Goal: Task Accomplishment & Management: Manage account settings

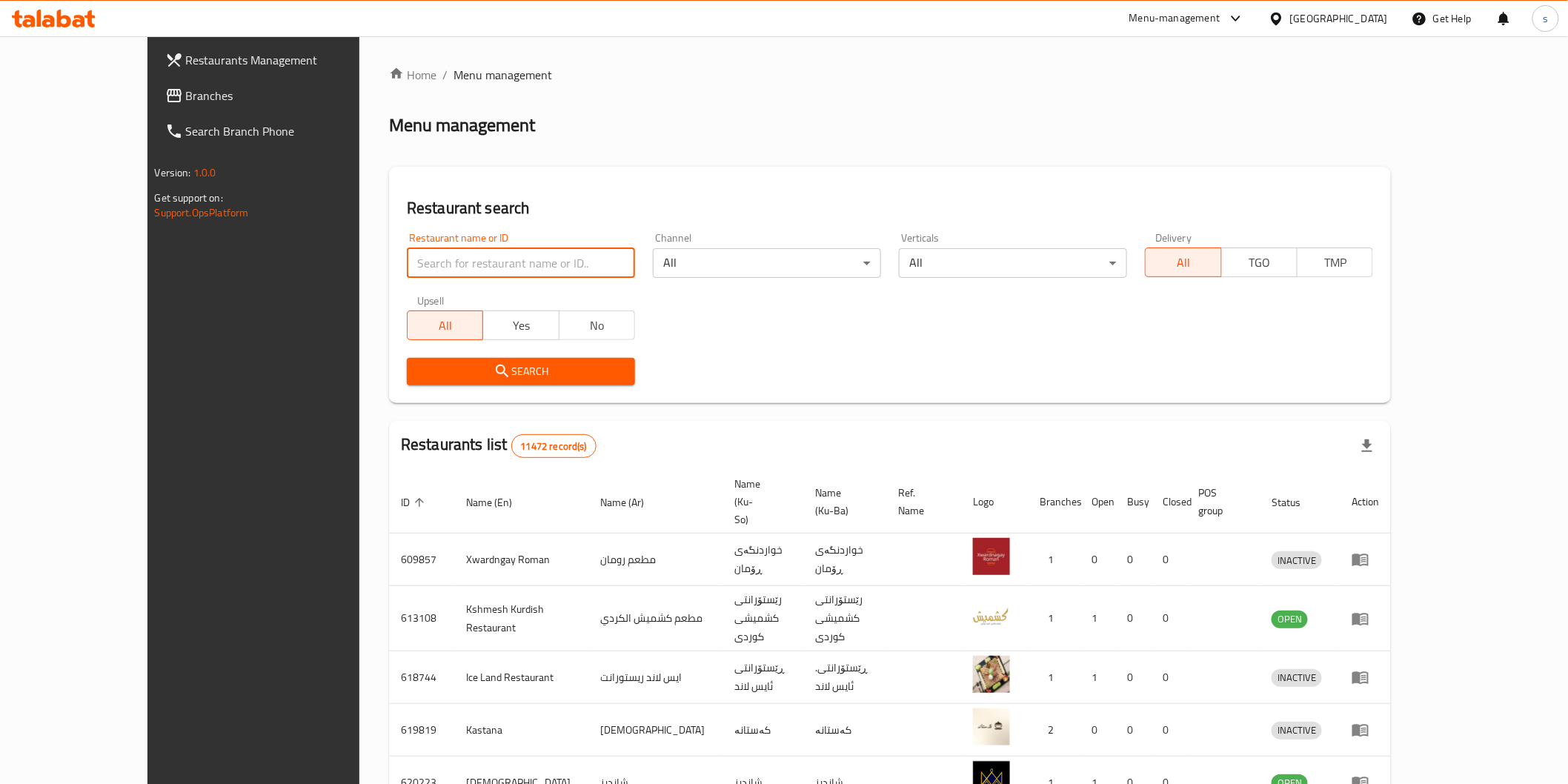
click at [407, 272] on input "search" at bounding box center [521, 263] width 229 height 30
paste input "AzBerry"
type input "AzBerry"
click button "Search" at bounding box center [521, 371] width 229 height 28
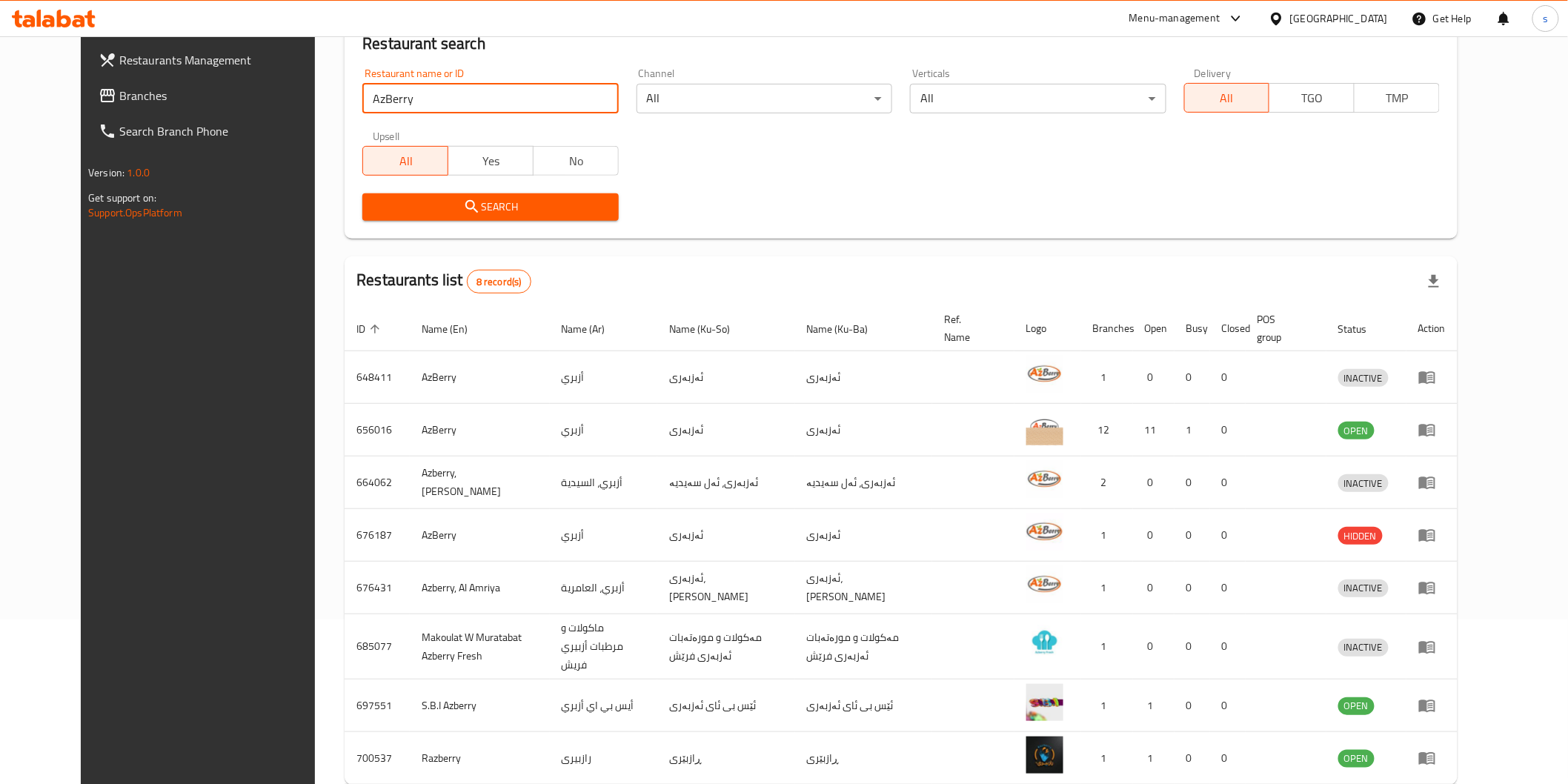
scroll to position [234, 0]
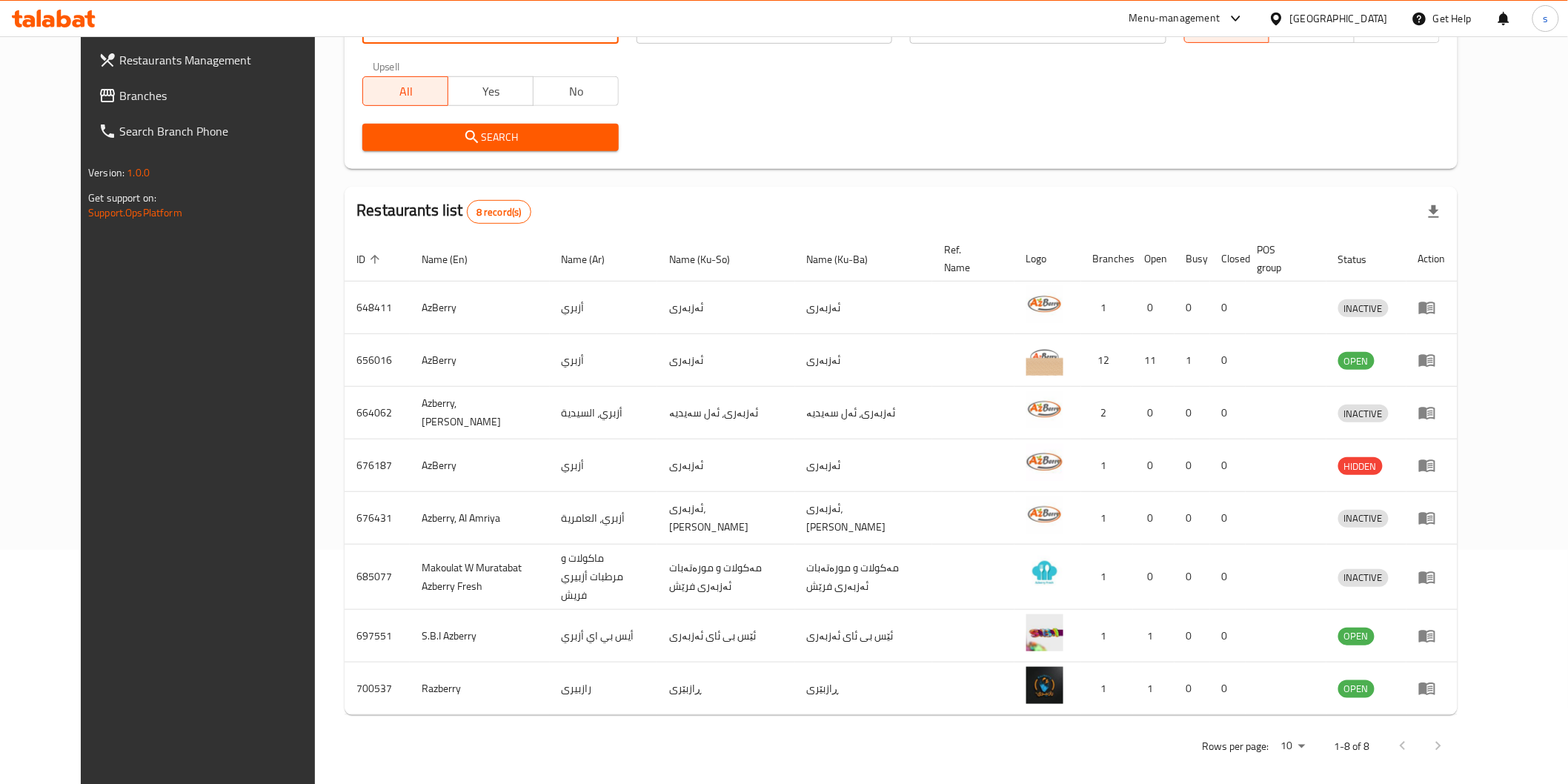
click at [119, 98] on span "Branches" at bounding box center [225, 96] width 211 height 18
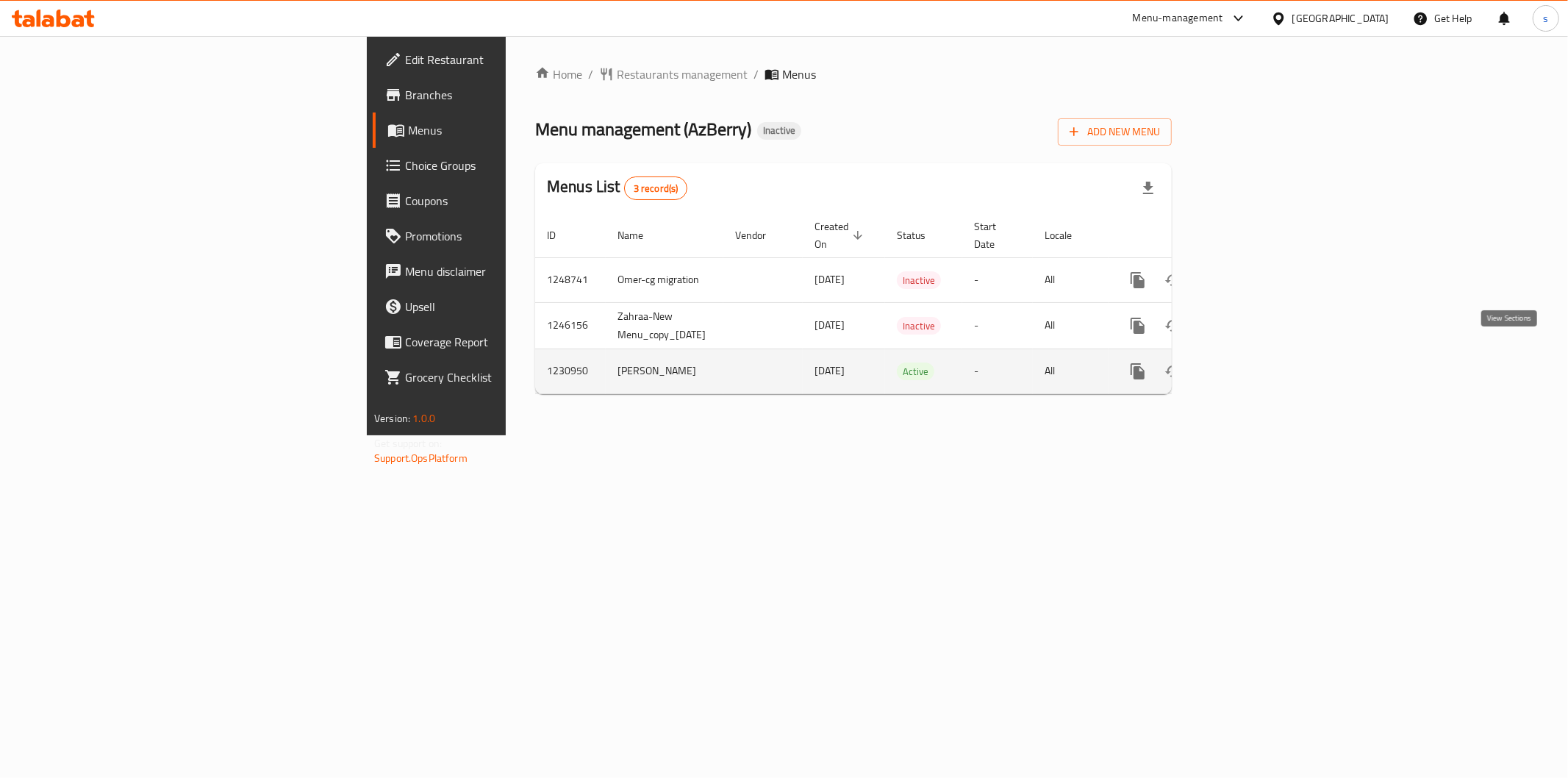
click at [1253, 363] on icon "enhanced table" at bounding box center [1244, 371] width 18 height 18
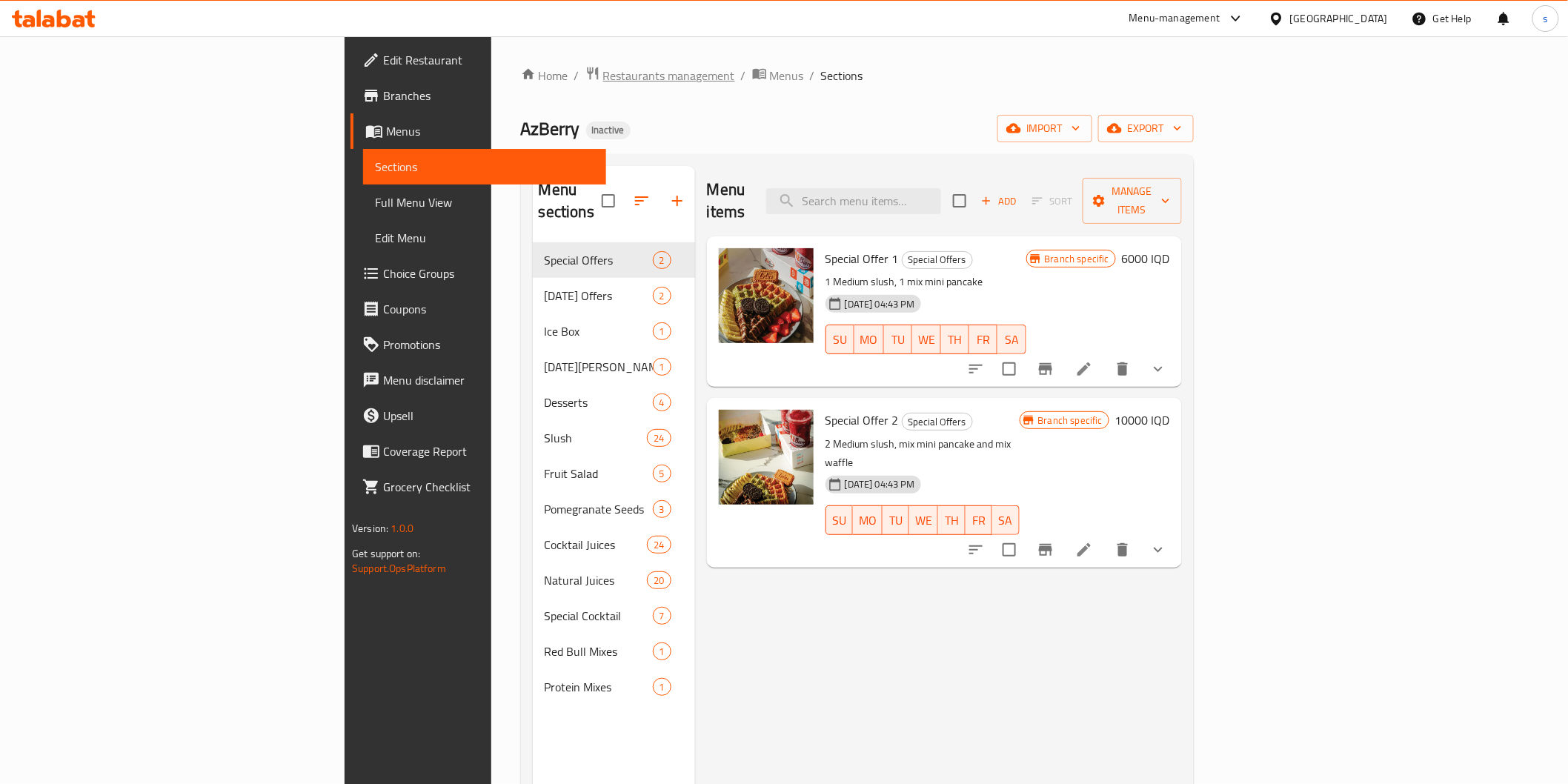
click at [603, 67] on span "Restaurants management" at bounding box center [669, 76] width 132 height 18
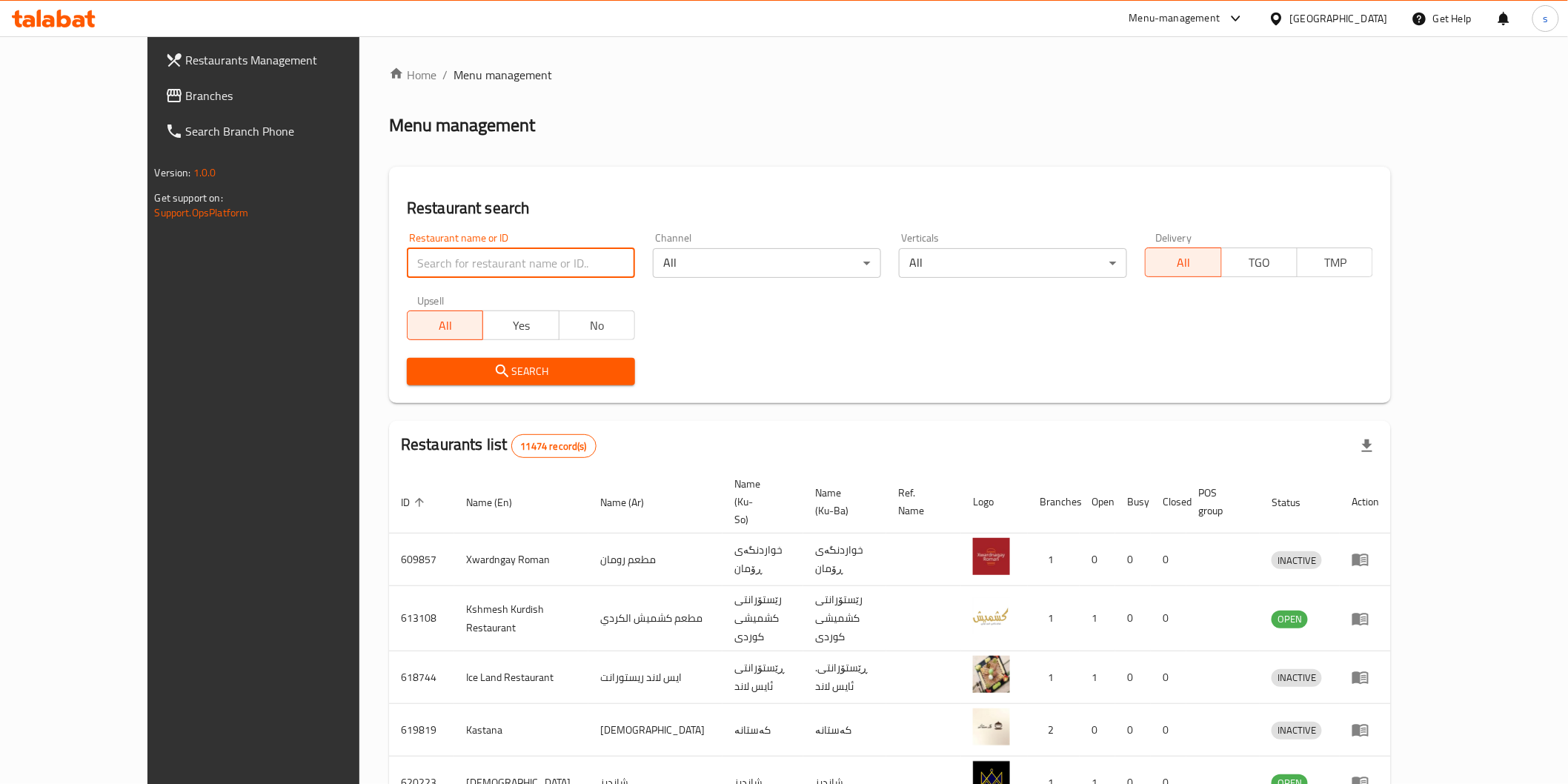
click at [435, 259] on input "search" at bounding box center [521, 263] width 229 height 30
paste input "Naskanani Wan"
type input "Naskanani Wan"
click button "Search" at bounding box center [521, 371] width 229 height 28
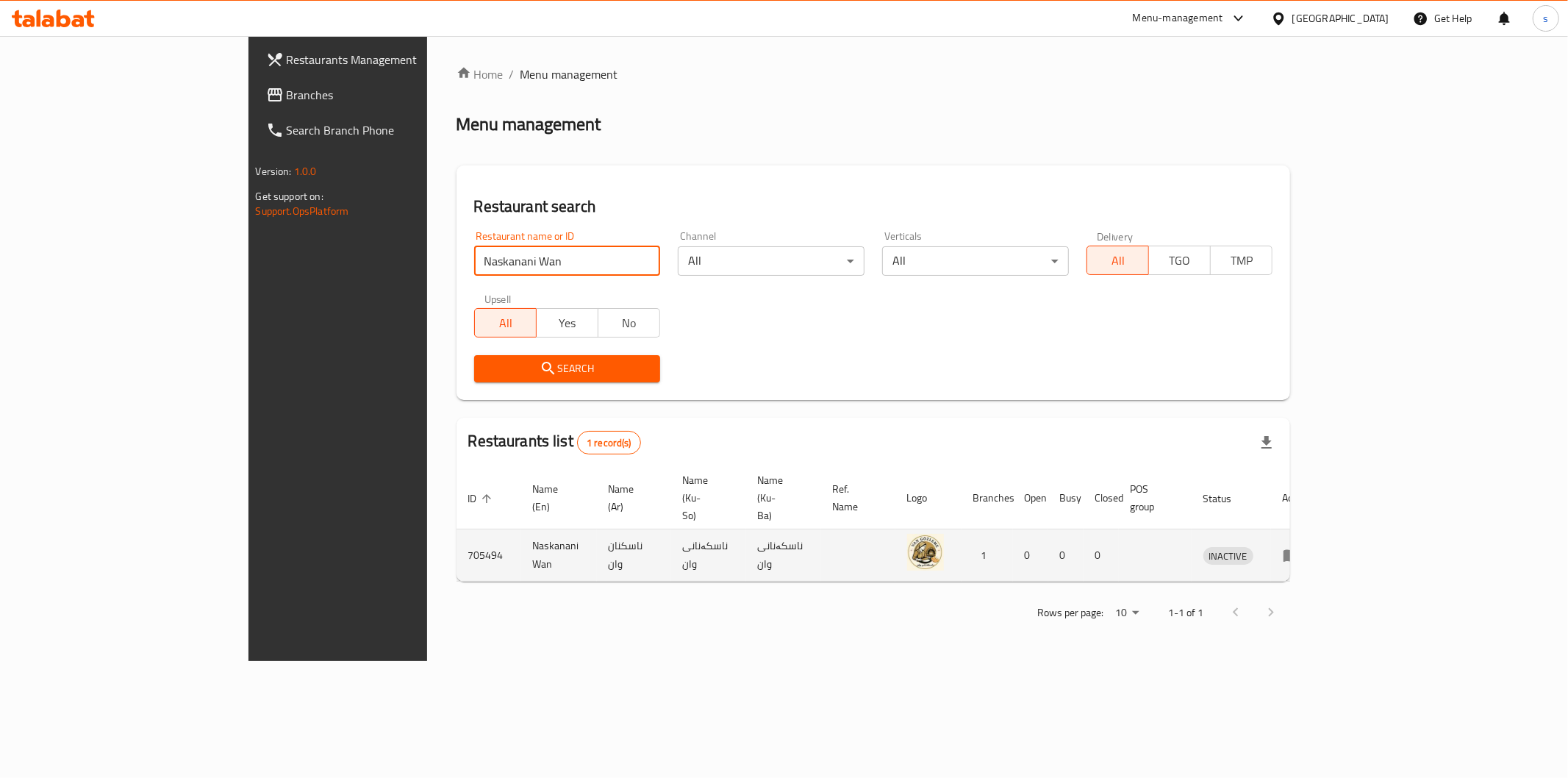
click at [1300, 550] on icon "enhanced table" at bounding box center [1291, 556] width 17 height 13
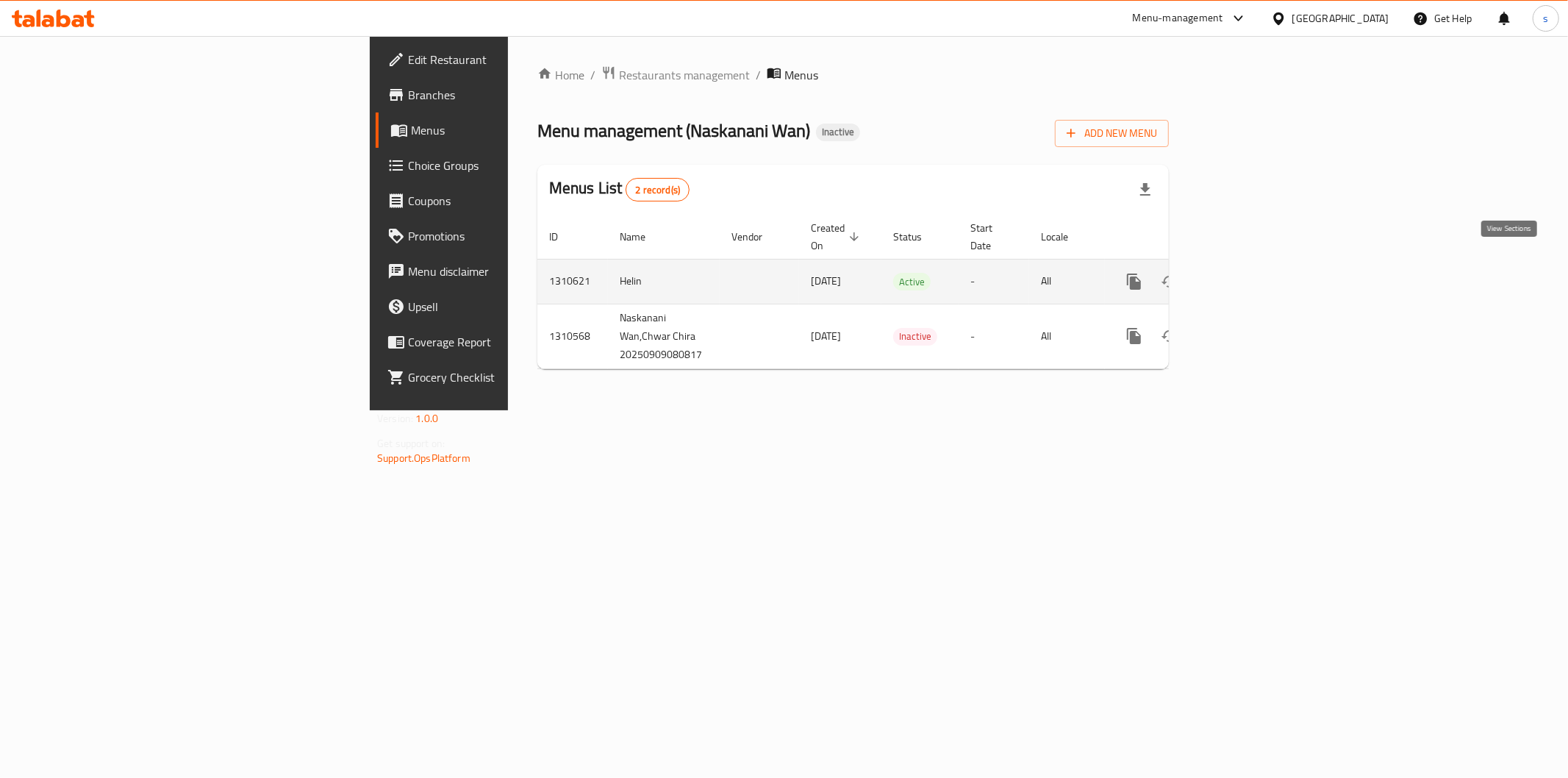
click at [1249, 273] on icon "enhanced table" at bounding box center [1241, 281] width 18 height 18
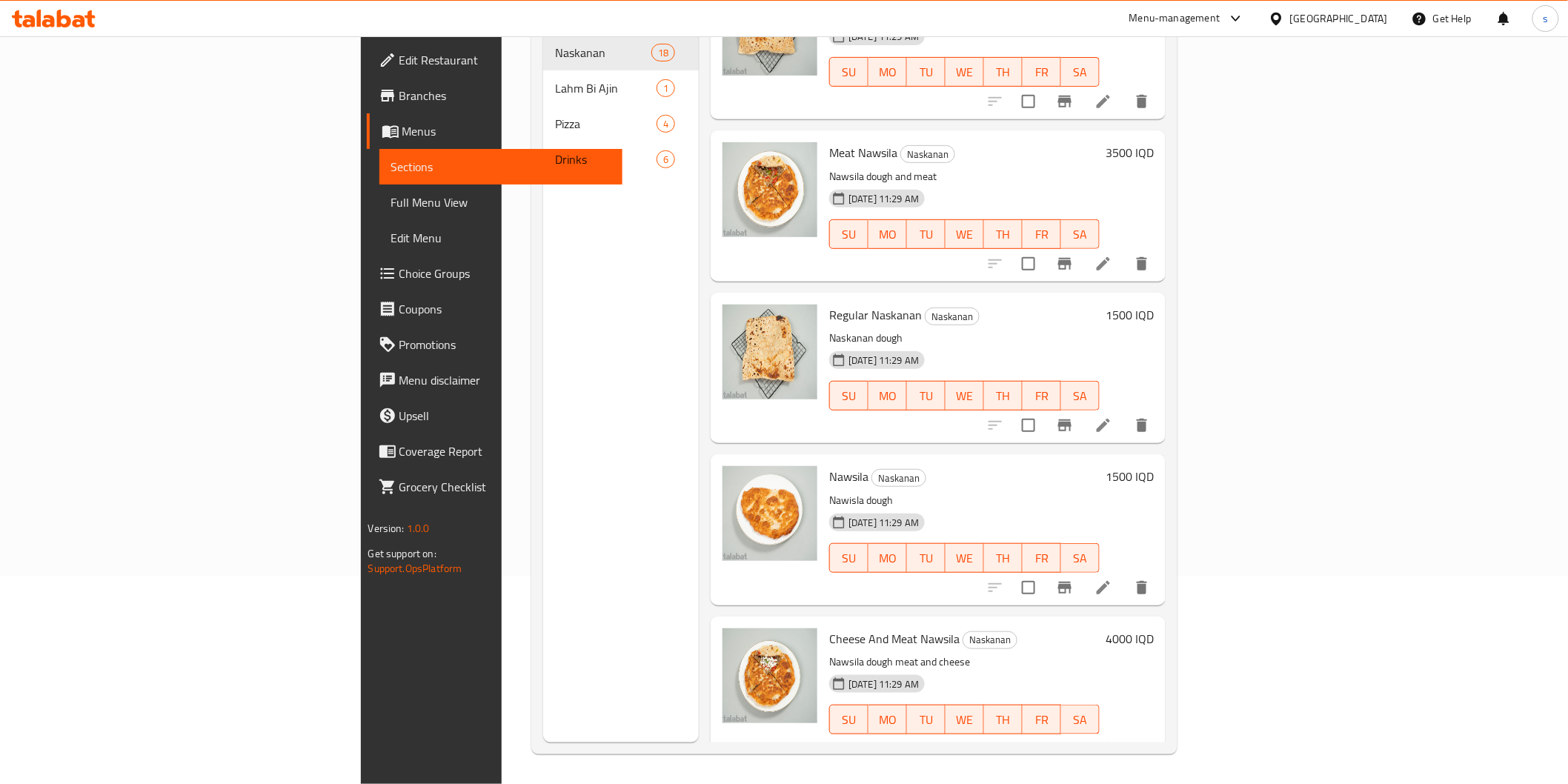
scroll to position [2164, 0]
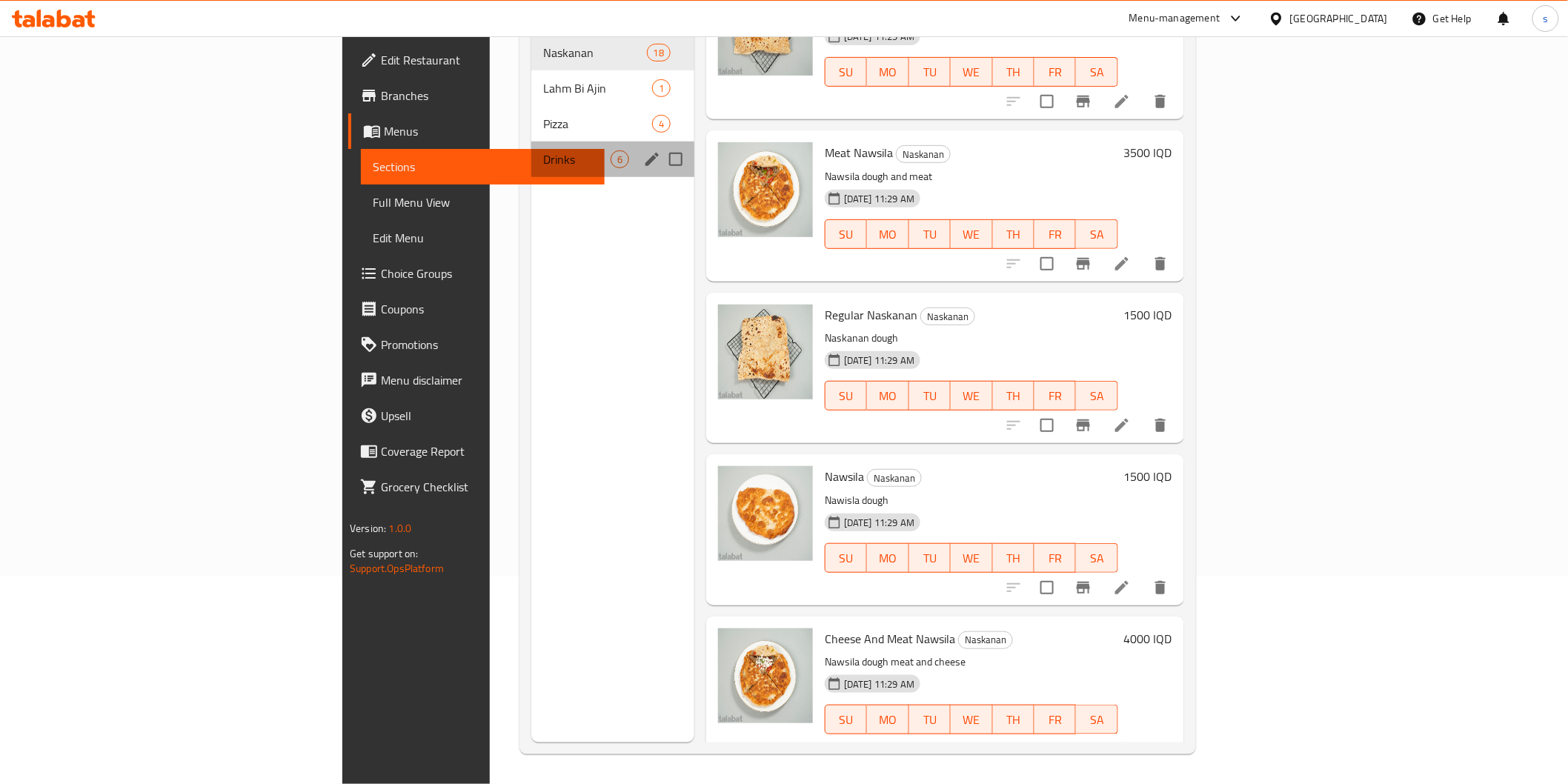
click at [531, 146] on div "Drinks 6" at bounding box center [612, 160] width 163 height 35
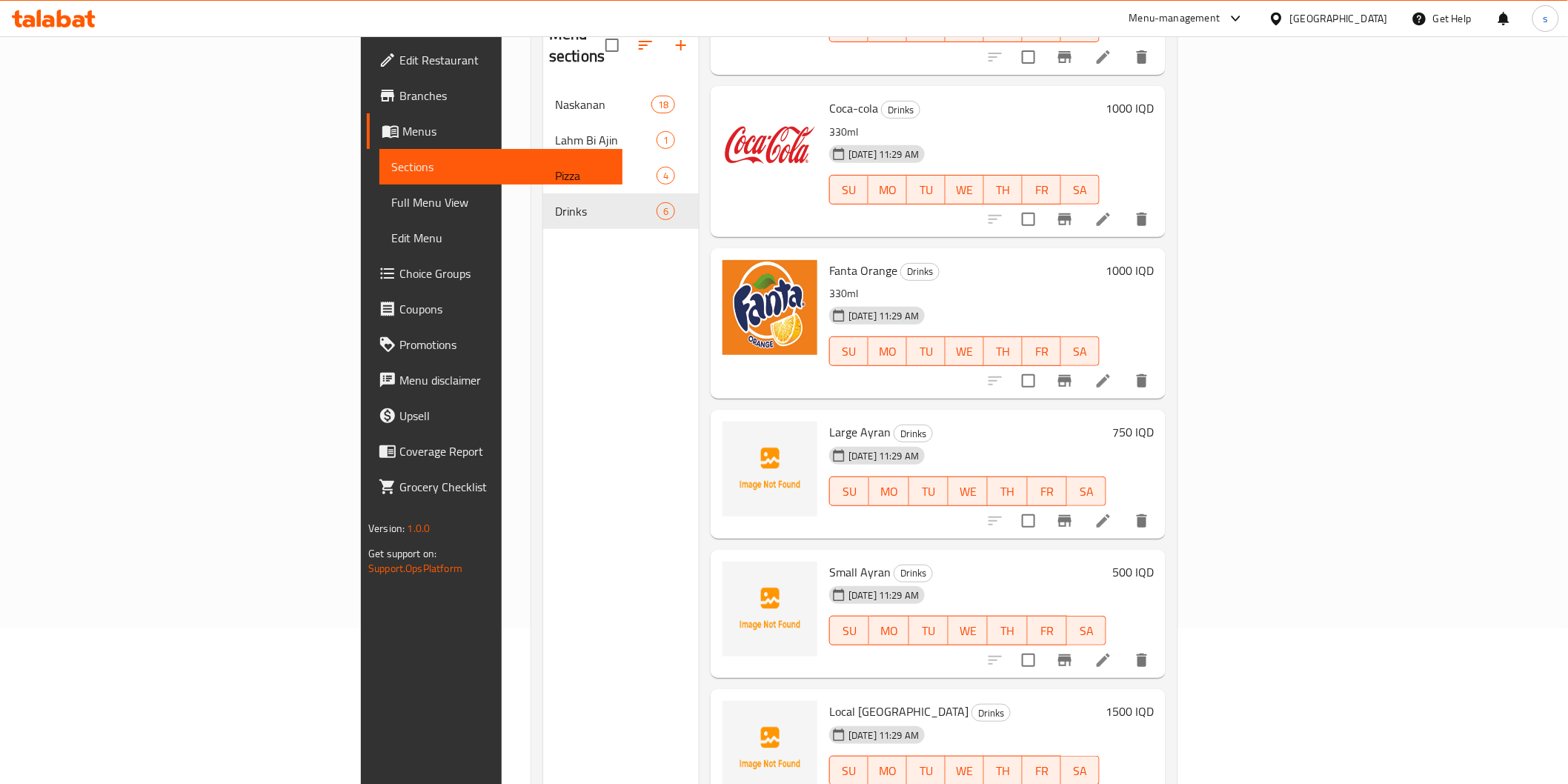
scroll to position [124, 0]
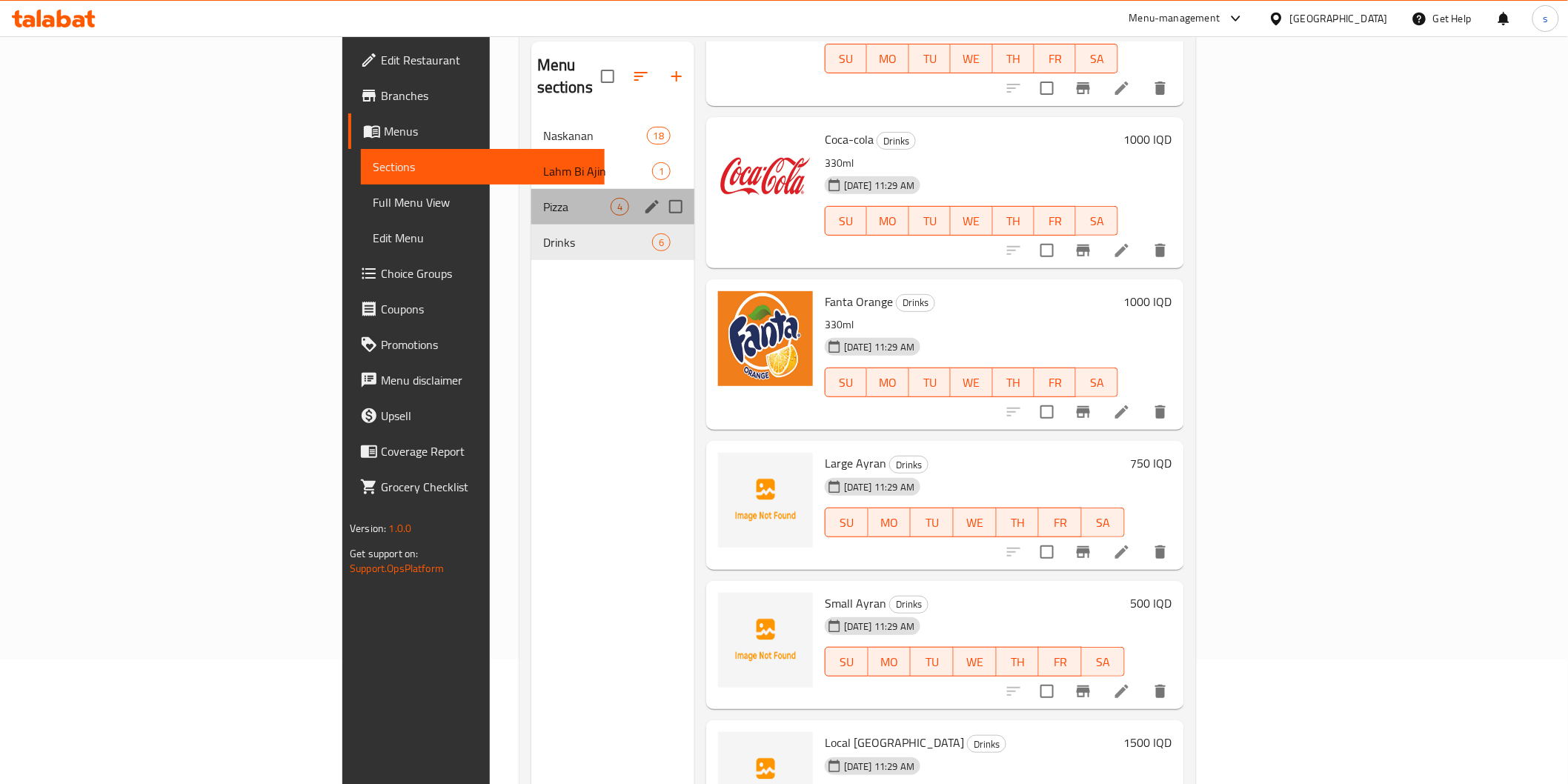
click at [531, 196] on div "Pizza 4" at bounding box center [612, 207] width 163 height 35
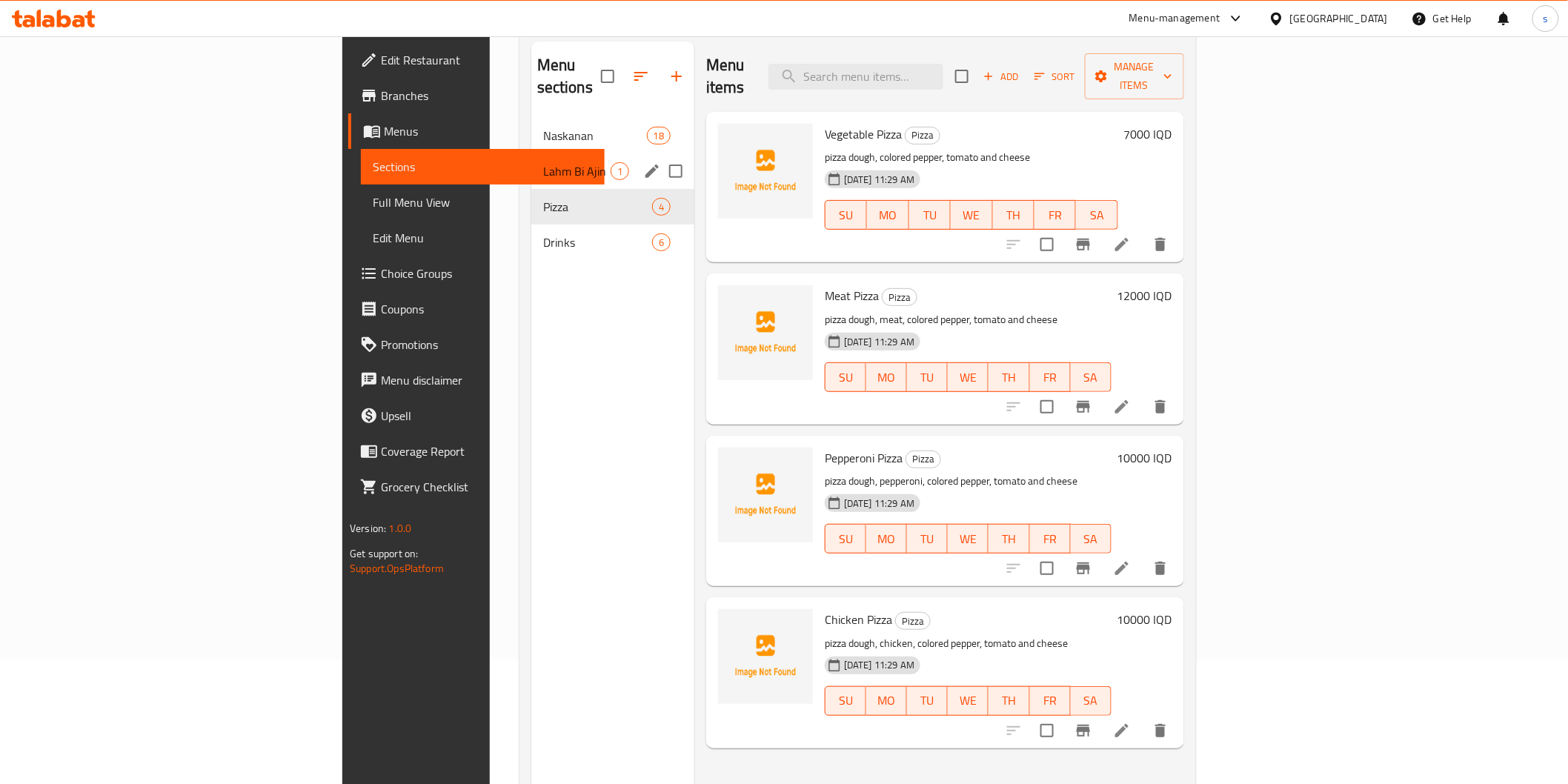
click at [531, 154] on div "Lahm Bi Ajin 1" at bounding box center [612, 171] width 163 height 35
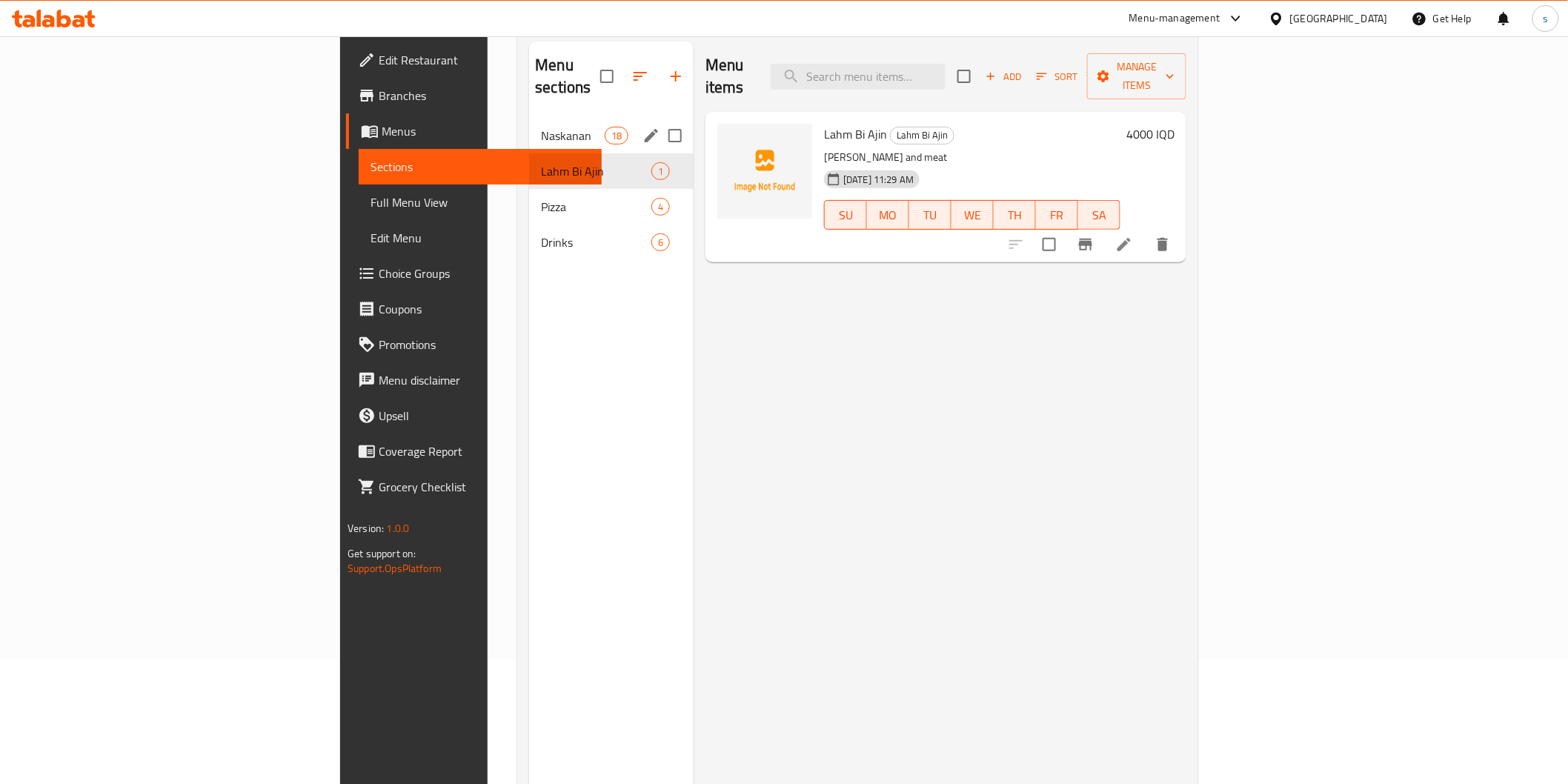
click at [541, 127] on span "Naskanan" at bounding box center [572, 136] width 63 height 18
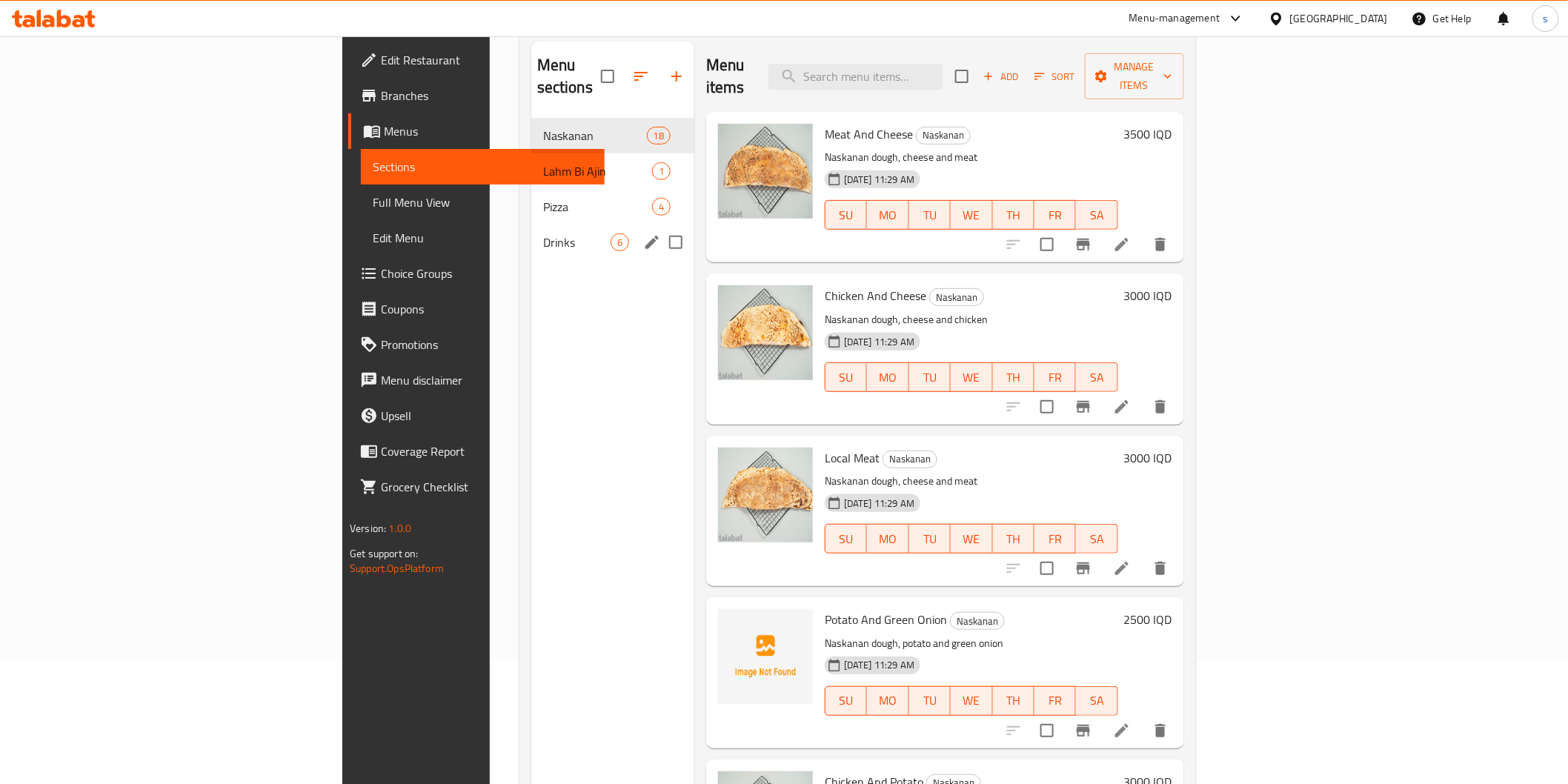
click at [531, 225] on div "Drinks 6" at bounding box center [612, 242] width 163 height 35
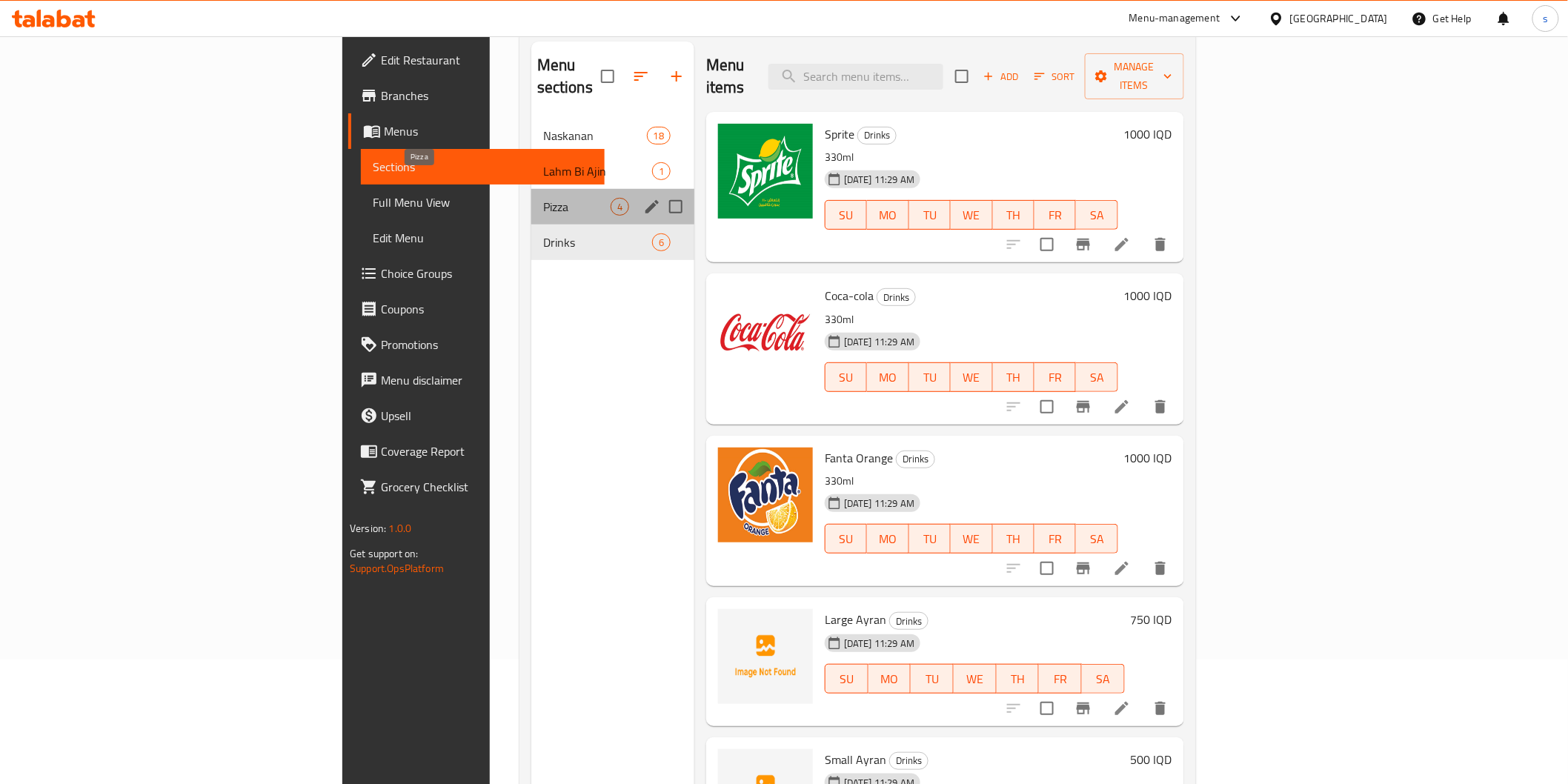
click at [543, 198] on span "Pizza" at bounding box center [576, 207] width 67 height 18
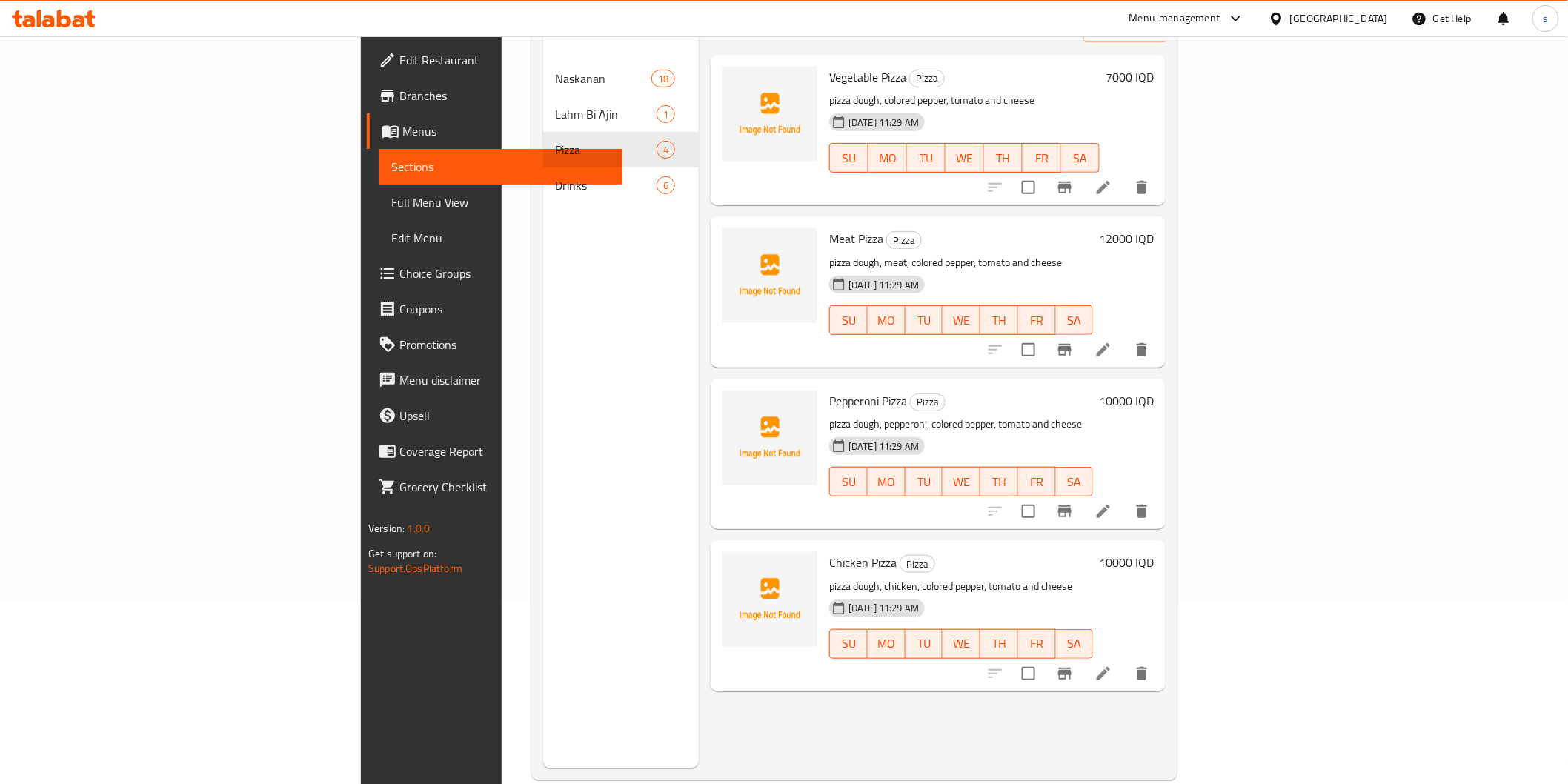
scroll to position [208, 0]
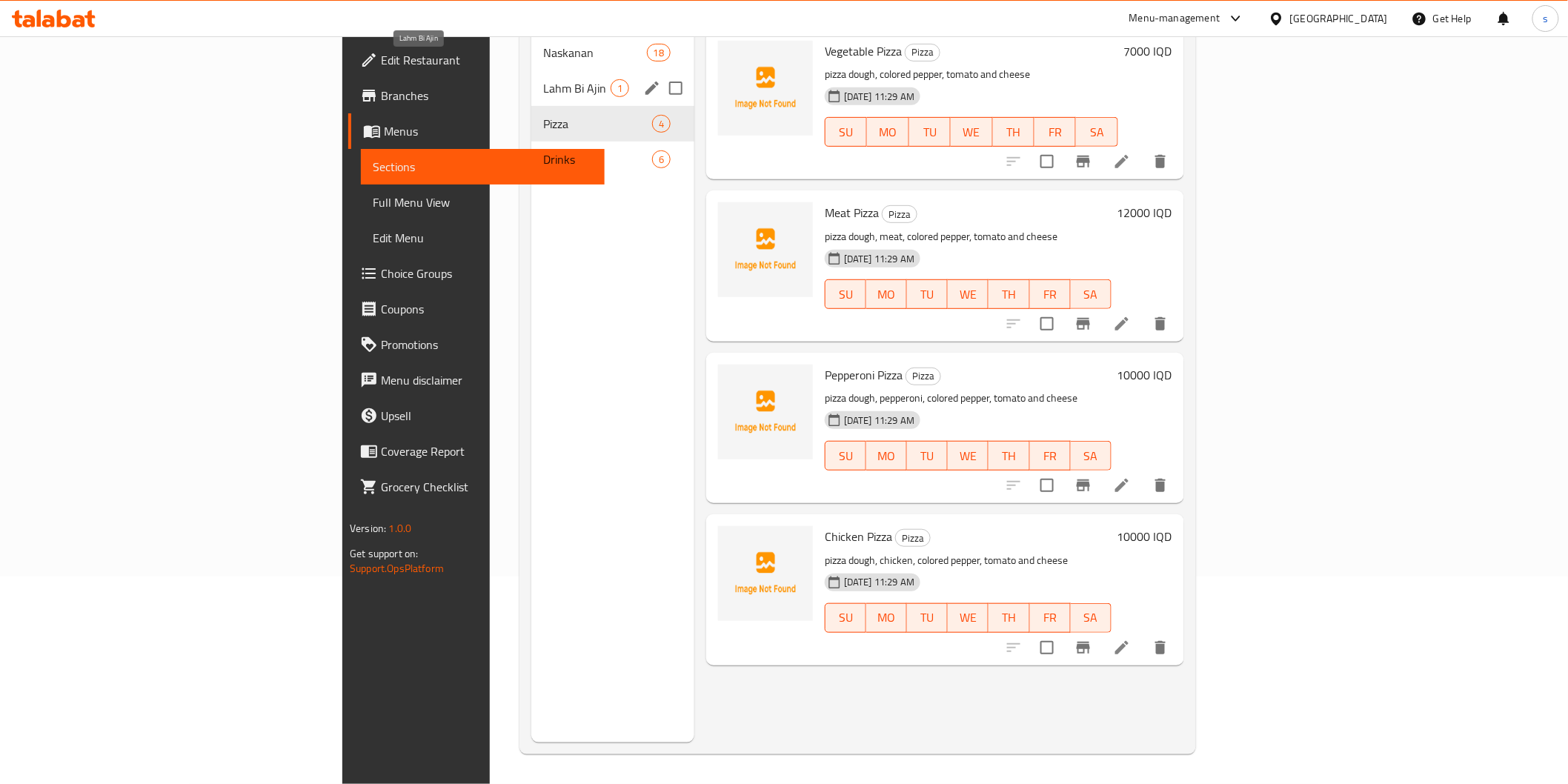
click at [543, 79] on span "Lahm Bi Ajin" at bounding box center [576, 88] width 67 height 18
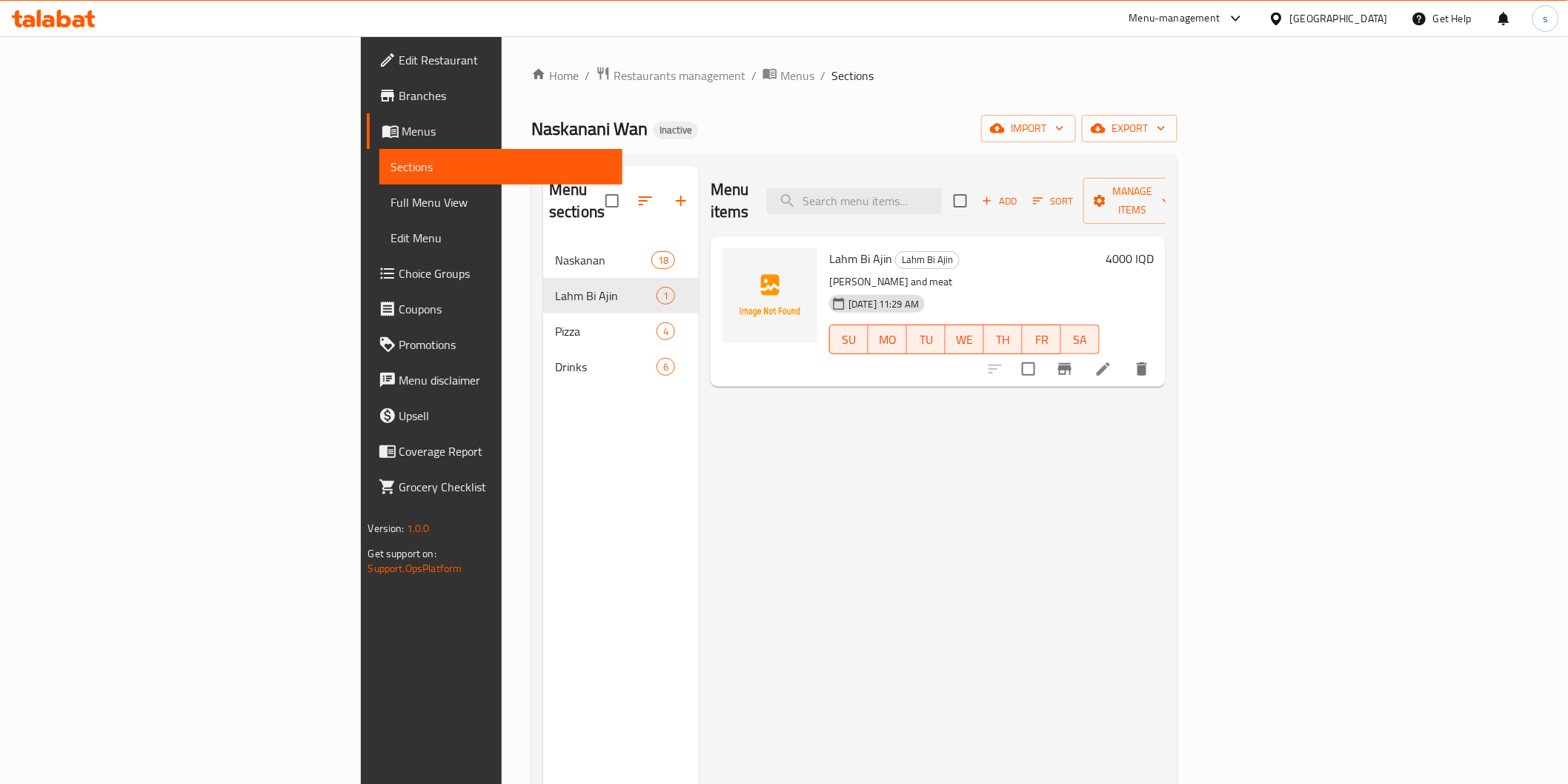
click at [391, 209] on span "Full Menu View" at bounding box center [500, 202] width 220 height 18
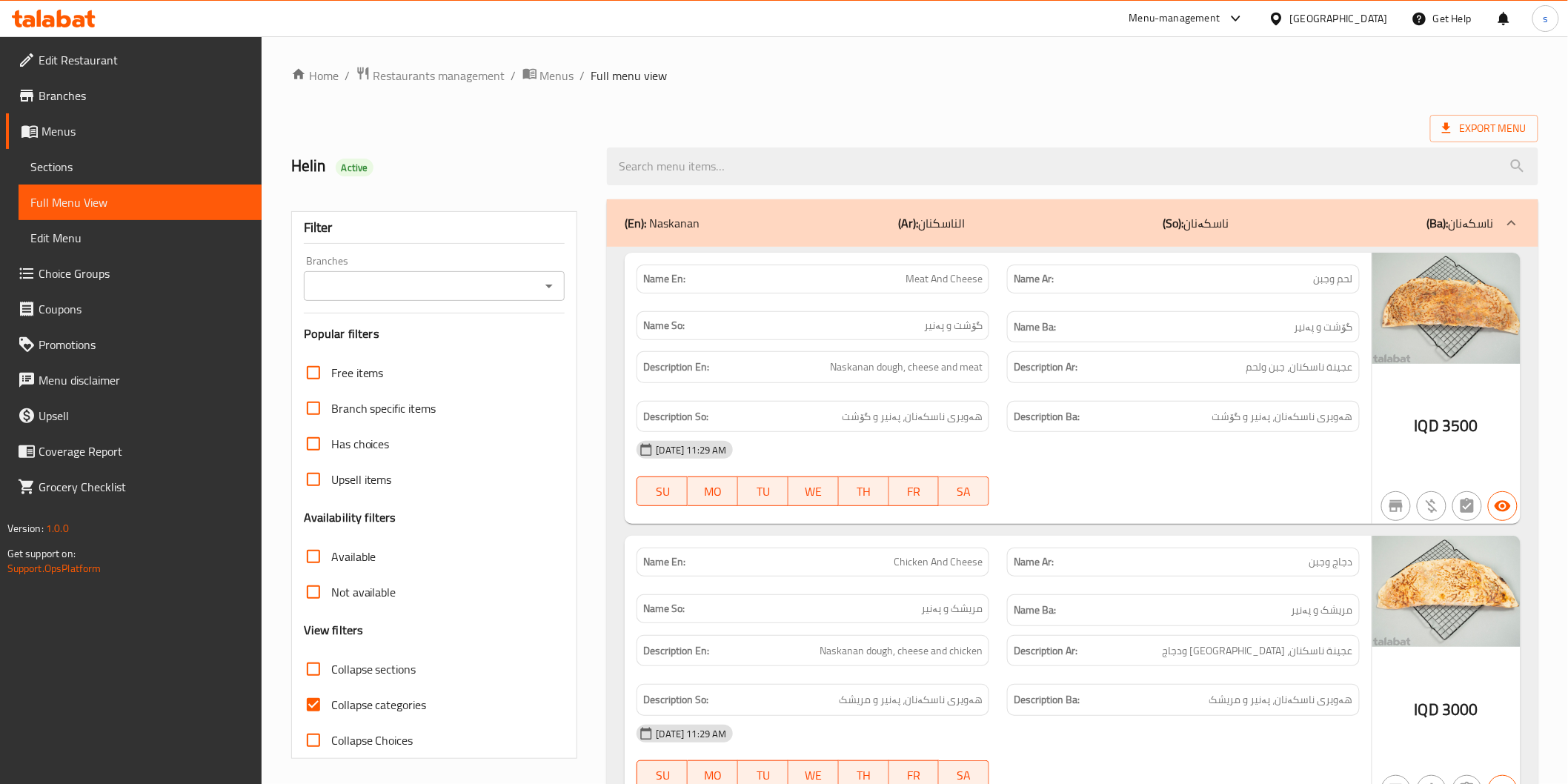
click at [401, 293] on input "Branches" at bounding box center [423, 286] width 229 height 21
click at [402, 376] on div "Free items" at bounding box center [434, 372] width 262 height 35
click at [423, 300] on div "Branches" at bounding box center [434, 286] width 262 height 30
click at [452, 271] on div "Branches" at bounding box center [434, 286] width 262 height 30
click at [455, 289] on input "Branches" at bounding box center [423, 286] width 229 height 21
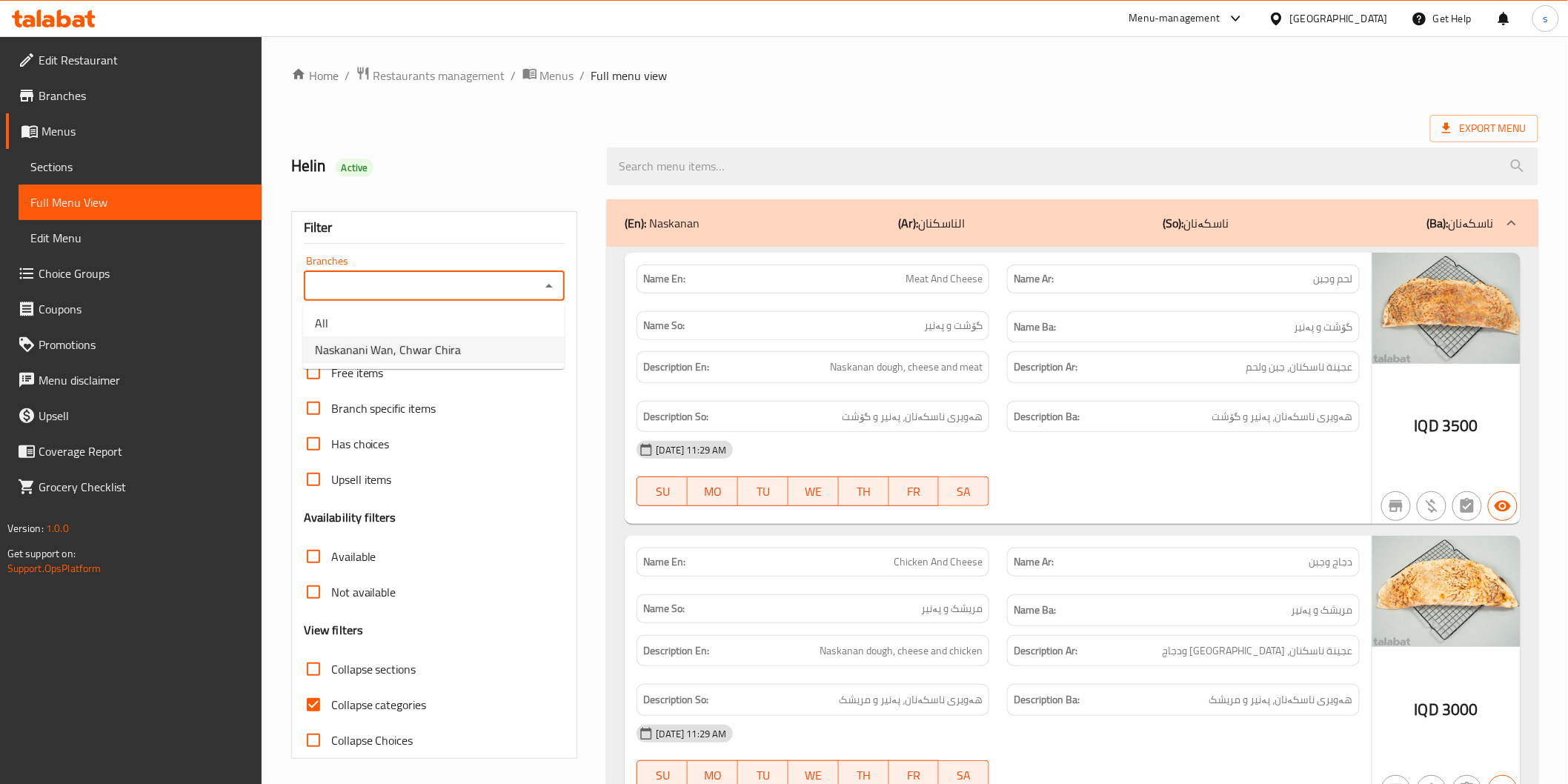
click at [443, 349] on span "Naskanani Wan, Chwar Chira" at bounding box center [388, 350] width 146 height 18
type input "Naskanani Wan, Chwar Chira"
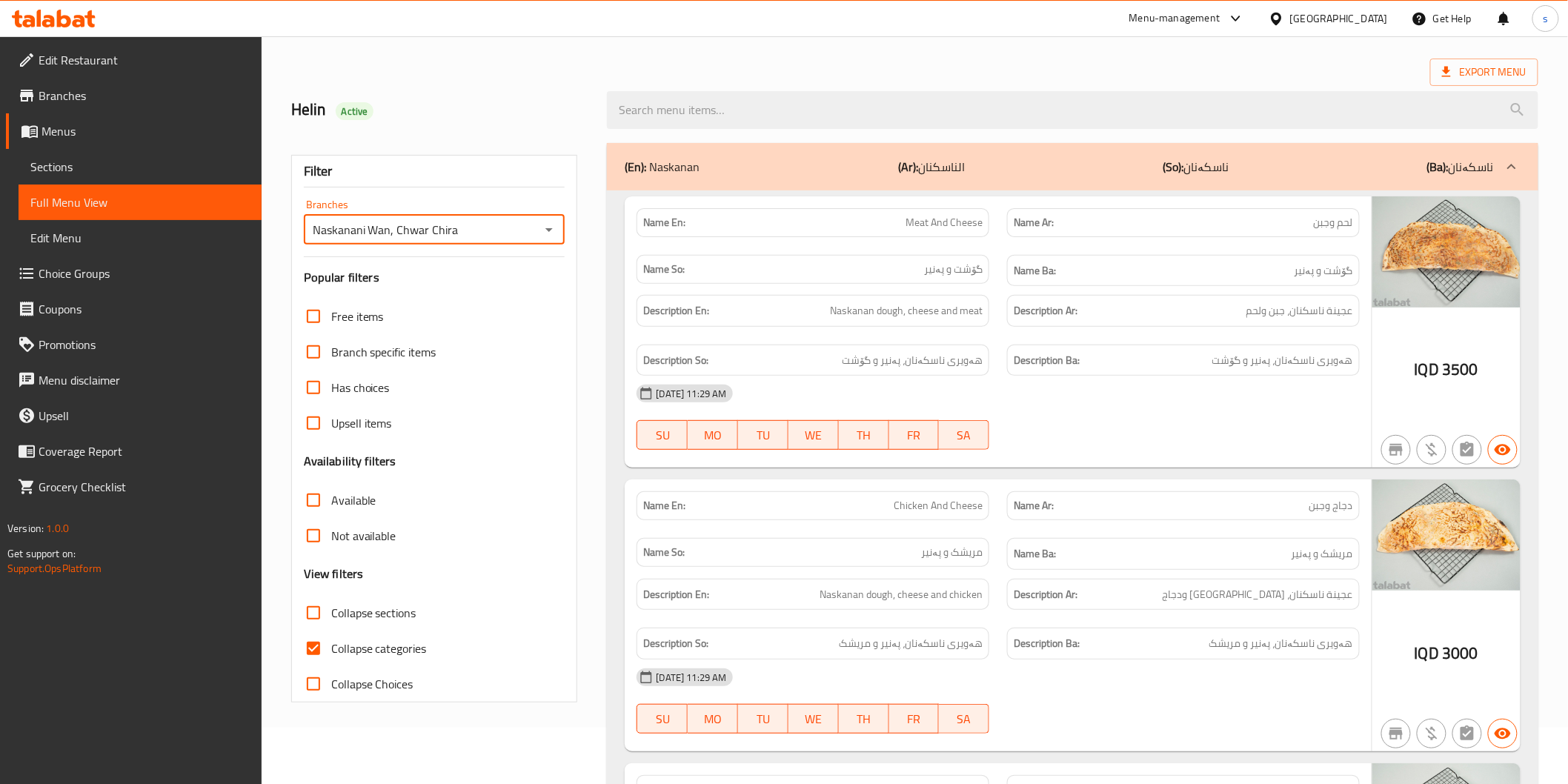
scroll to position [82, 0]
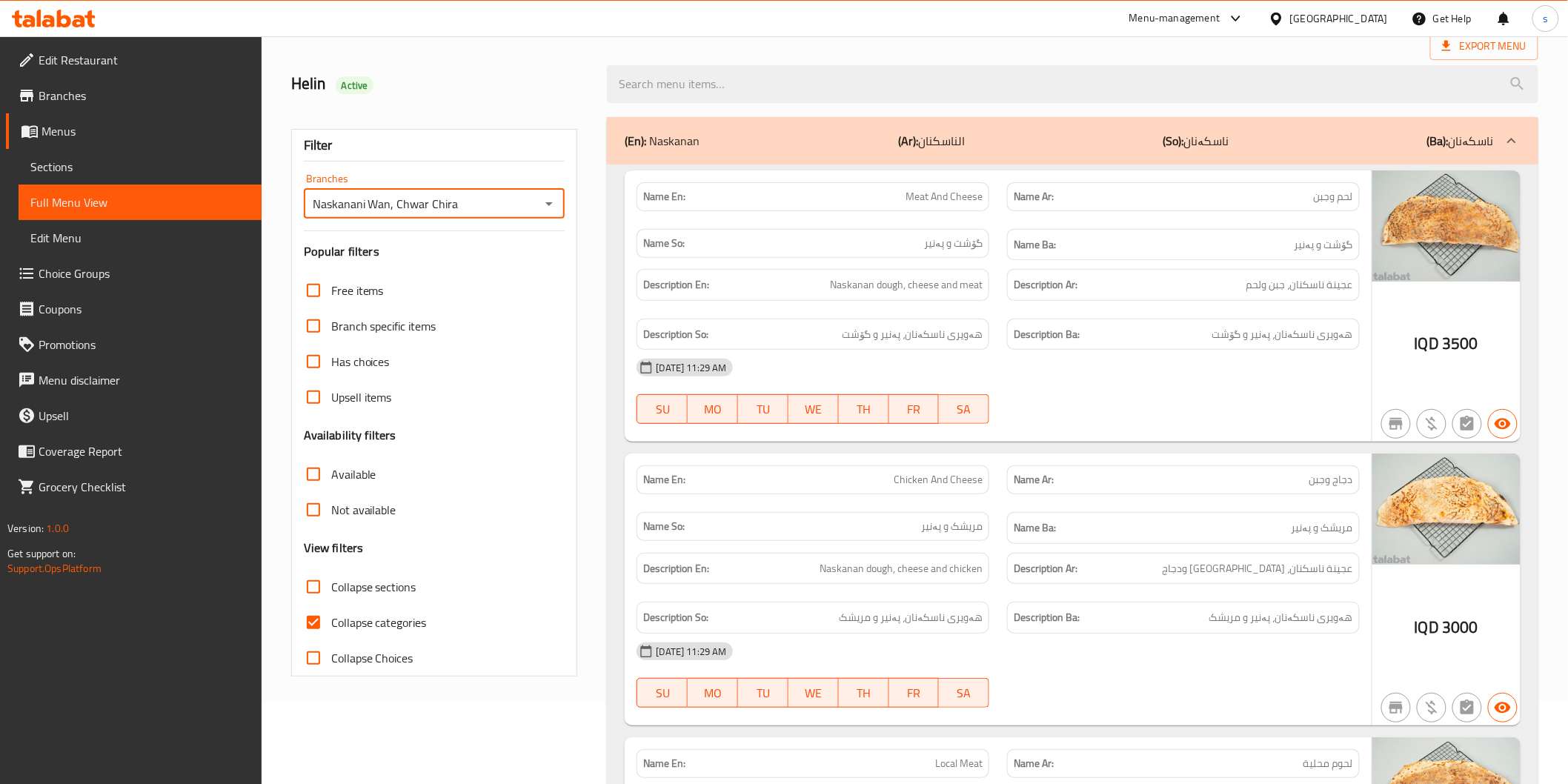
click at [358, 622] on span "Collapse categories" at bounding box center [378, 622] width 96 height 18
click at [331, 622] on input "Collapse categories" at bounding box center [313, 622] width 35 height 35
checkbox input "false"
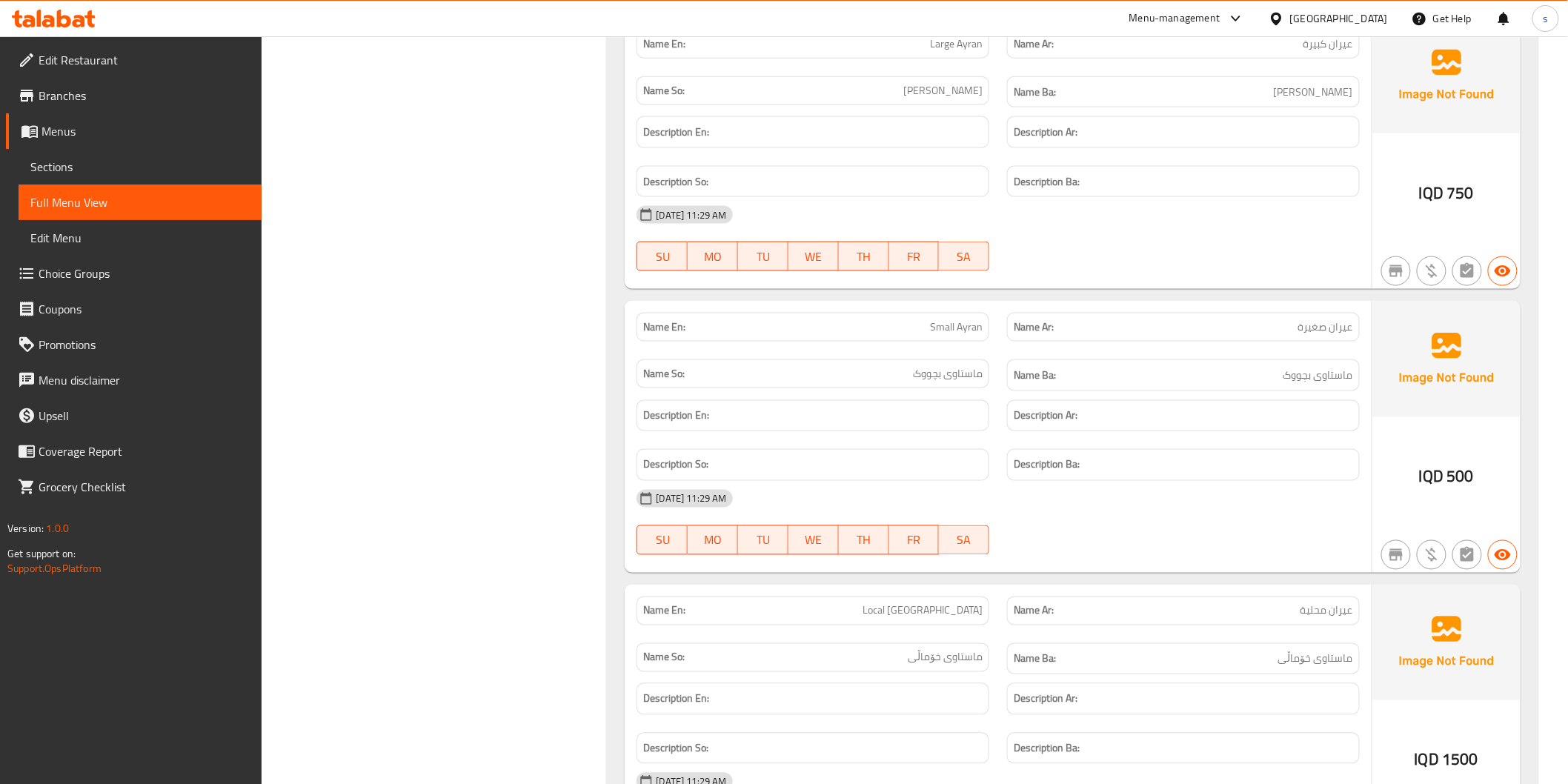
scroll to position [7927, 0]
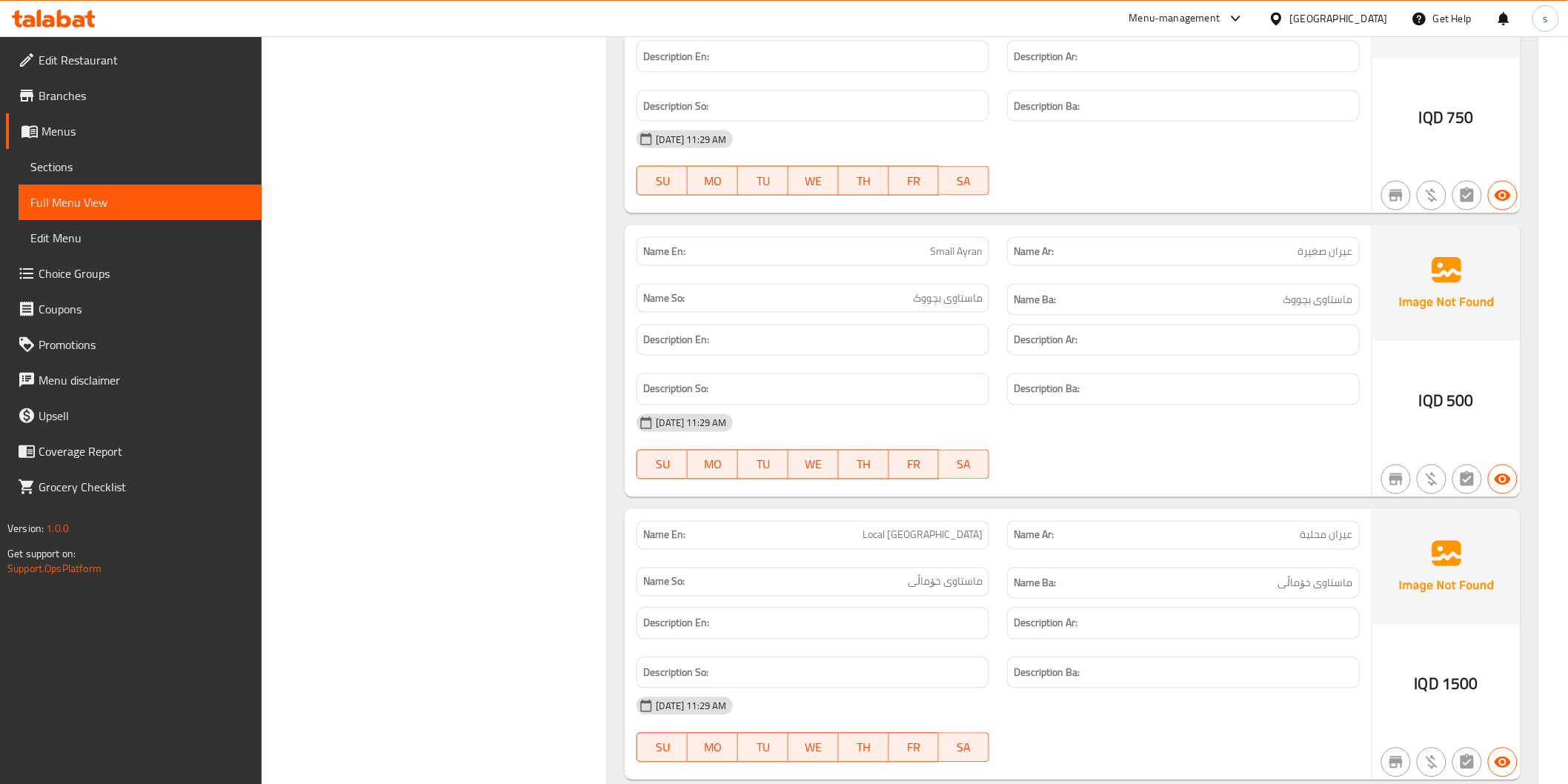
click at [1158, 489] on div at bounding box center [1183, 480] width 370 height 18
click at [107, 65] on span "Edit Restaurant" at bounding box center [144, 60] width 211 height 18
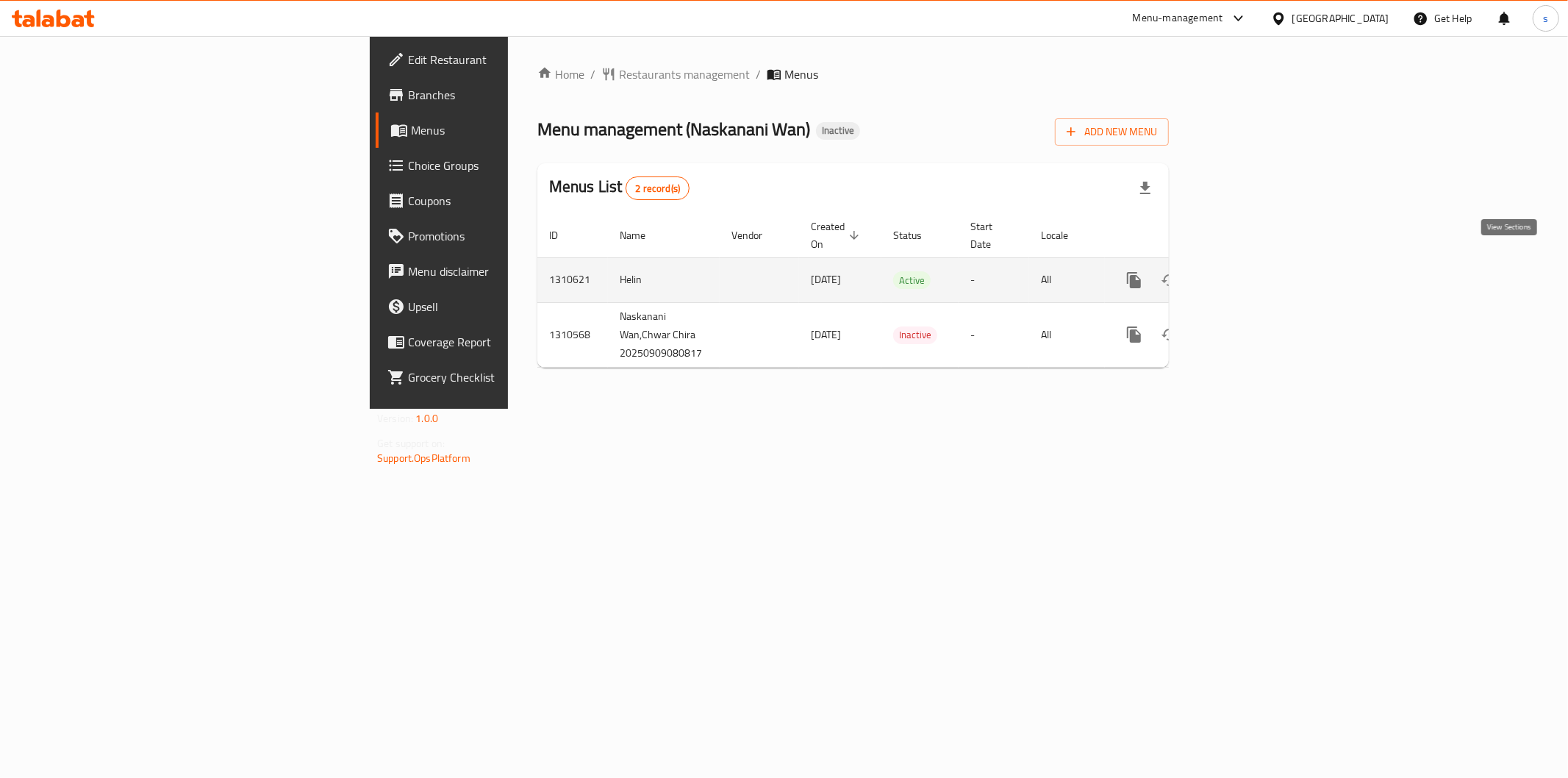
click at [1247, 274] on icon "enhanced table" at bounding box center [1241, 281] width 14 height 14
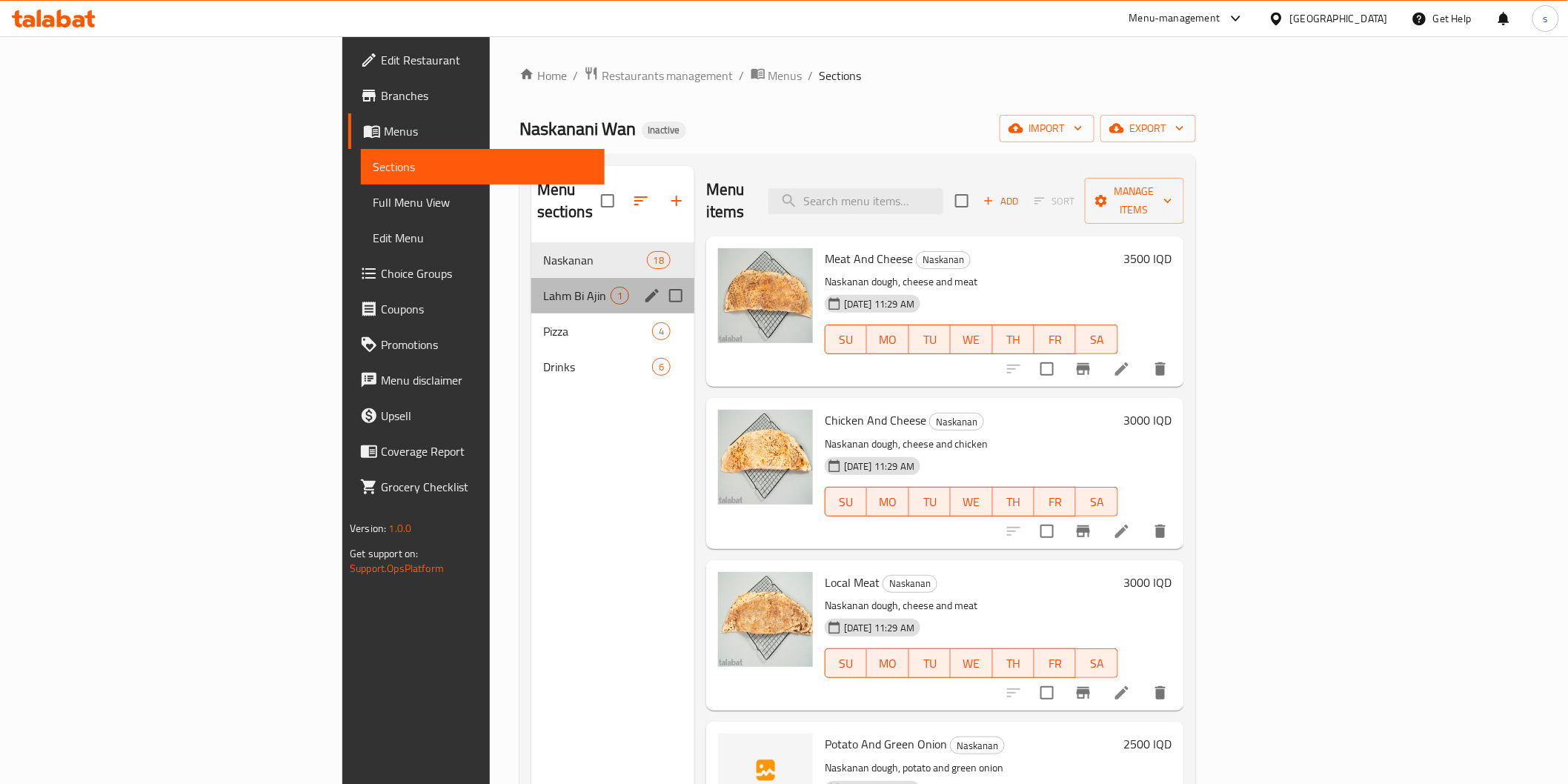
click at [531, 285] on div "Lahm Bi Ajin 1" at bounding box center [612, 295] width 163 height 35
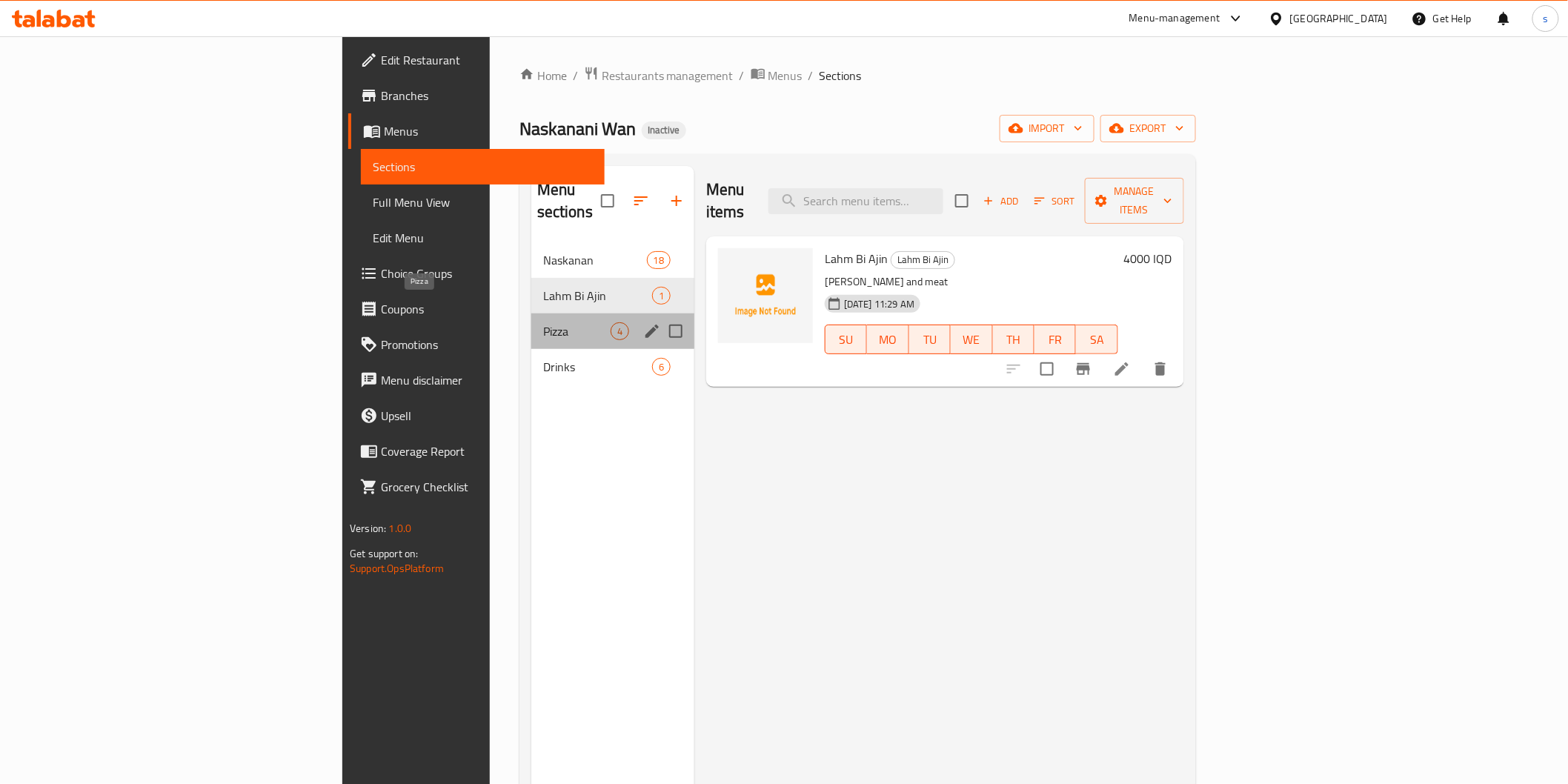
click at [543, 322] on span "Pizza" at bounding box center [576, 331] width 67 height 18
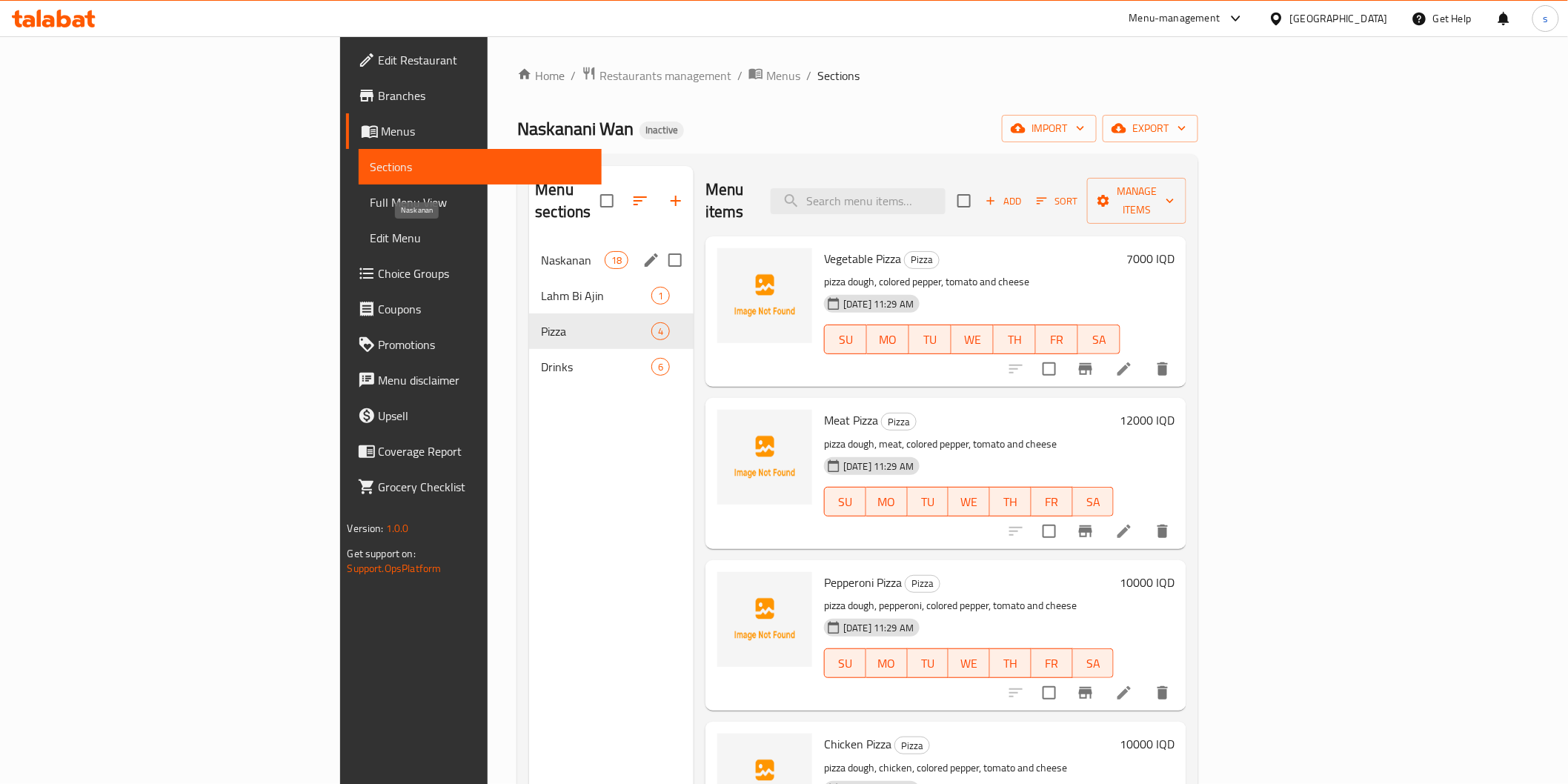
click at [541, 251] on span "Naskanan" at bounding box center [572, 260] width 63 height 18
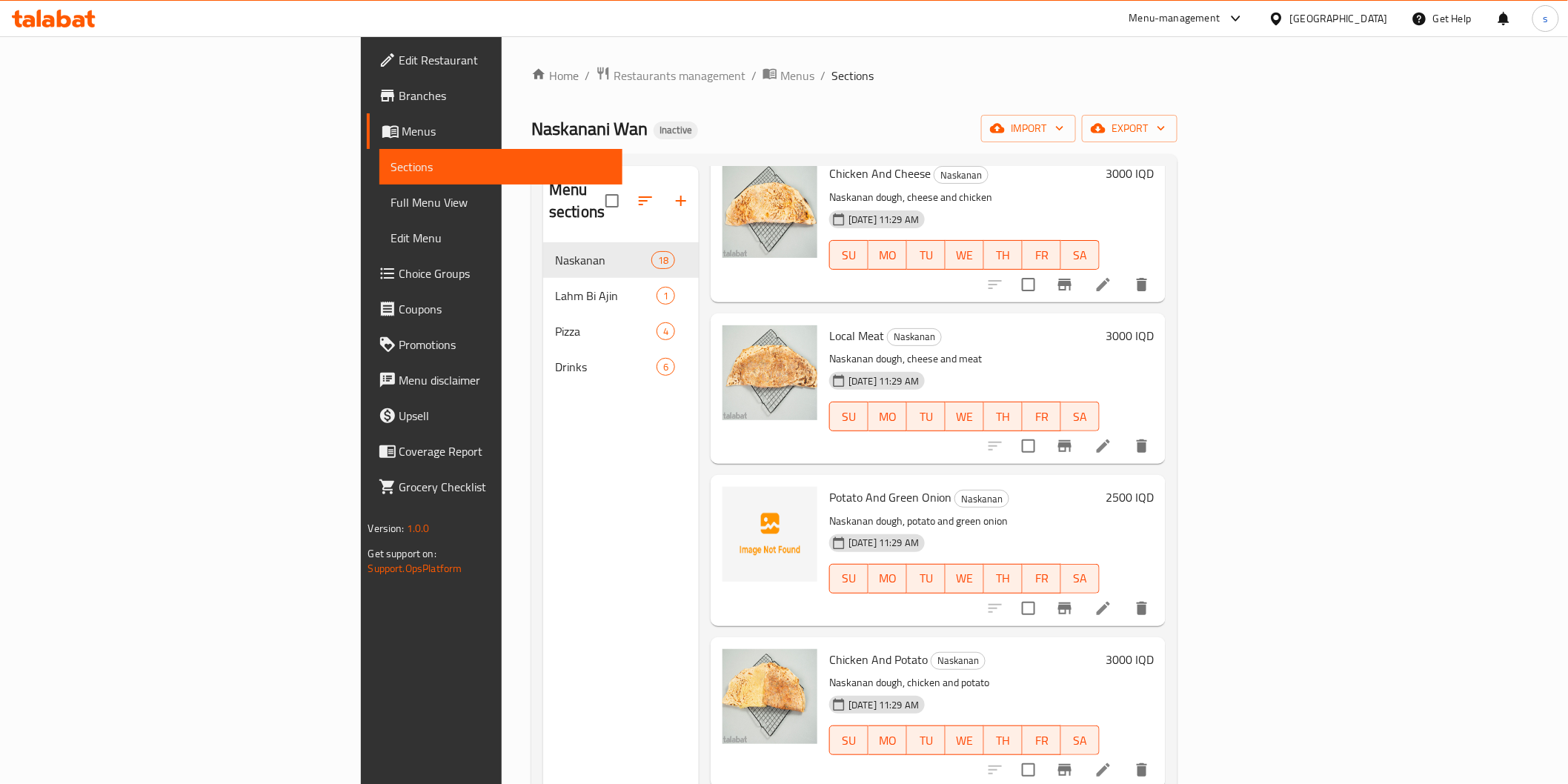
scroll to position [329, 0]
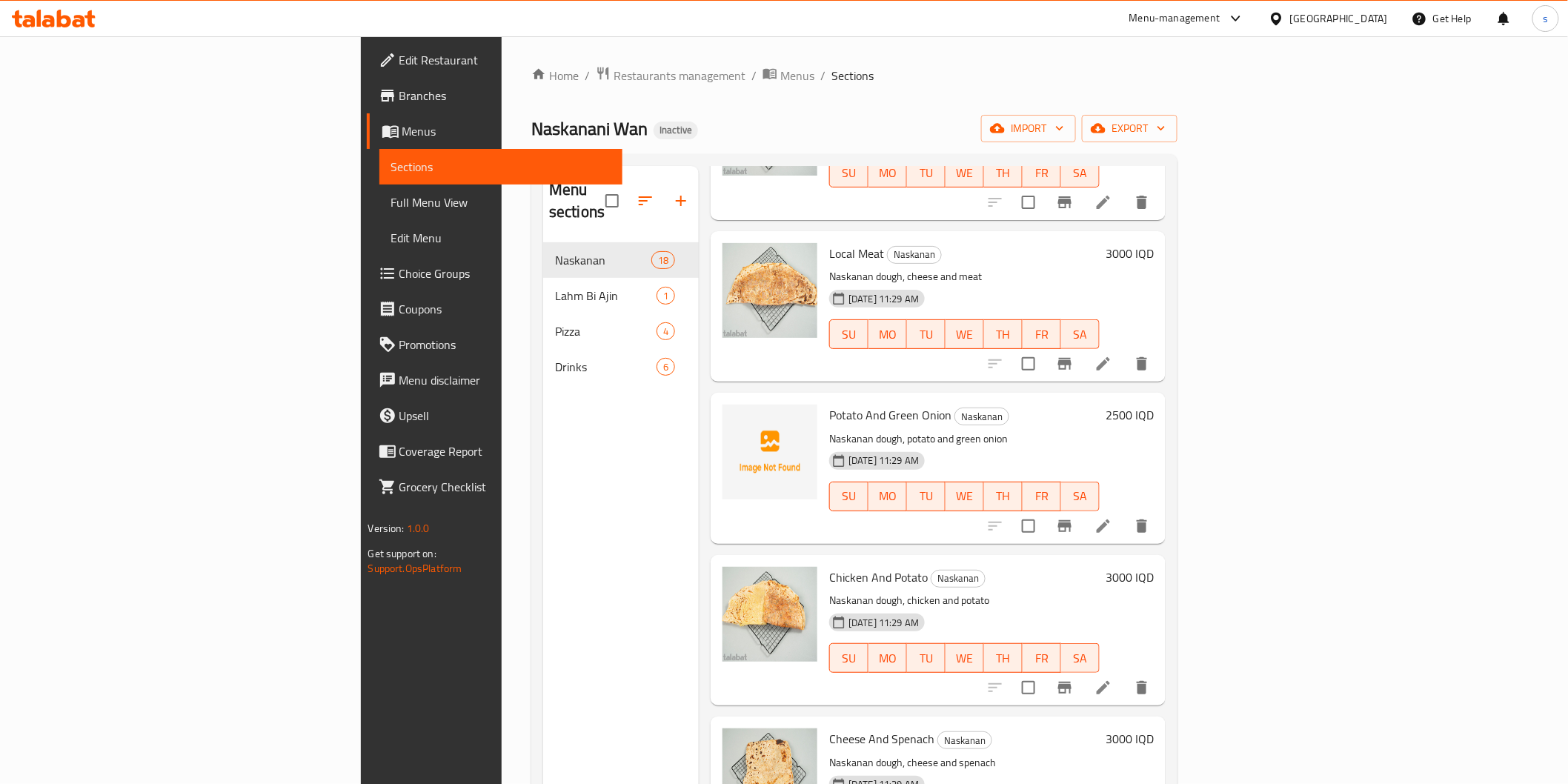
click at [391, 199] on span "Full Menu View" at bounding box center [500, 202] width 220 height 18
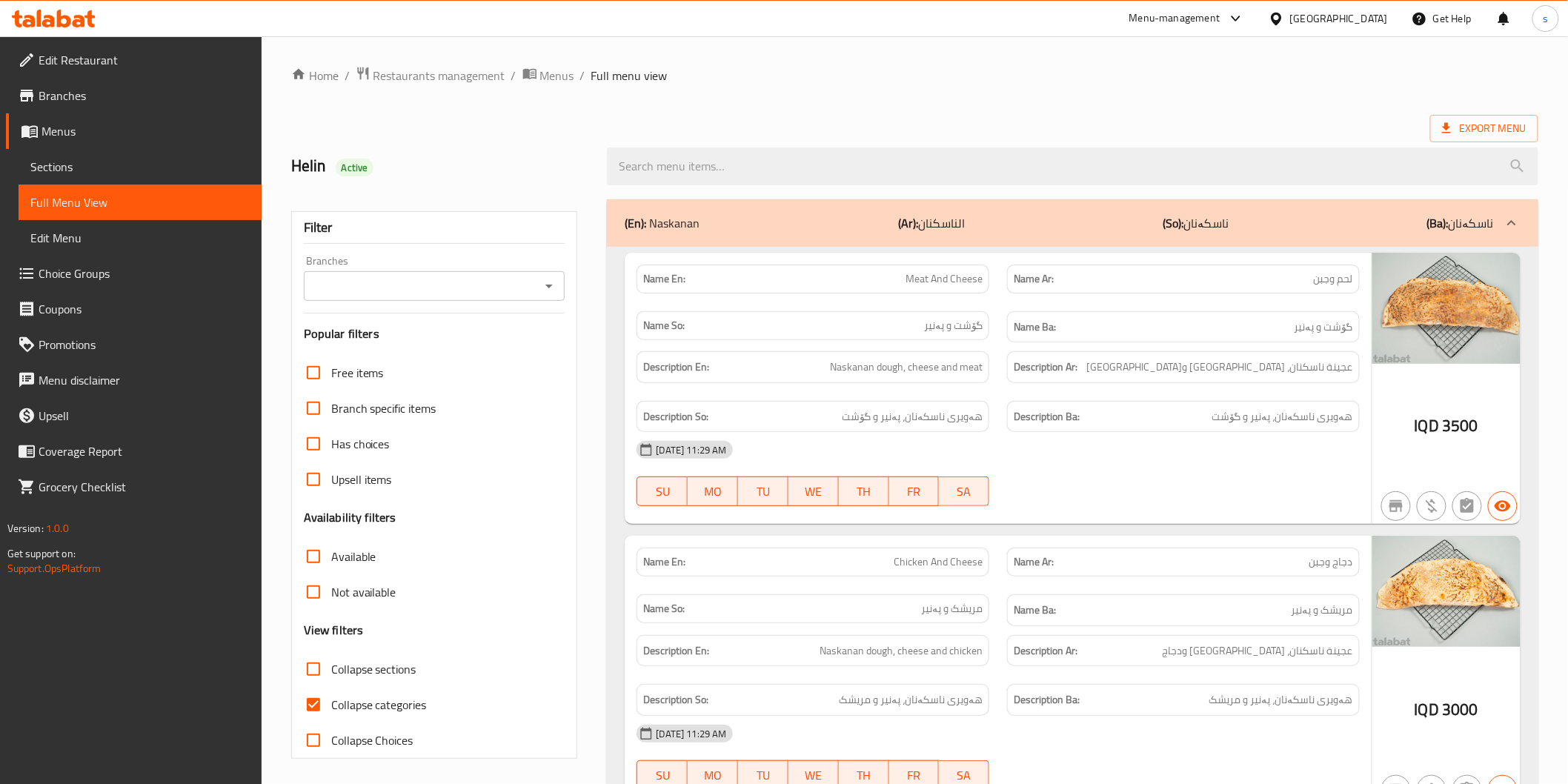
click at [460, 264] on div "Branches Branches" at bounding box center [434, 278] width 262 height 45
click at [461, 278] on input "Branches" at bounding box center [423, 286] width 229 height 21
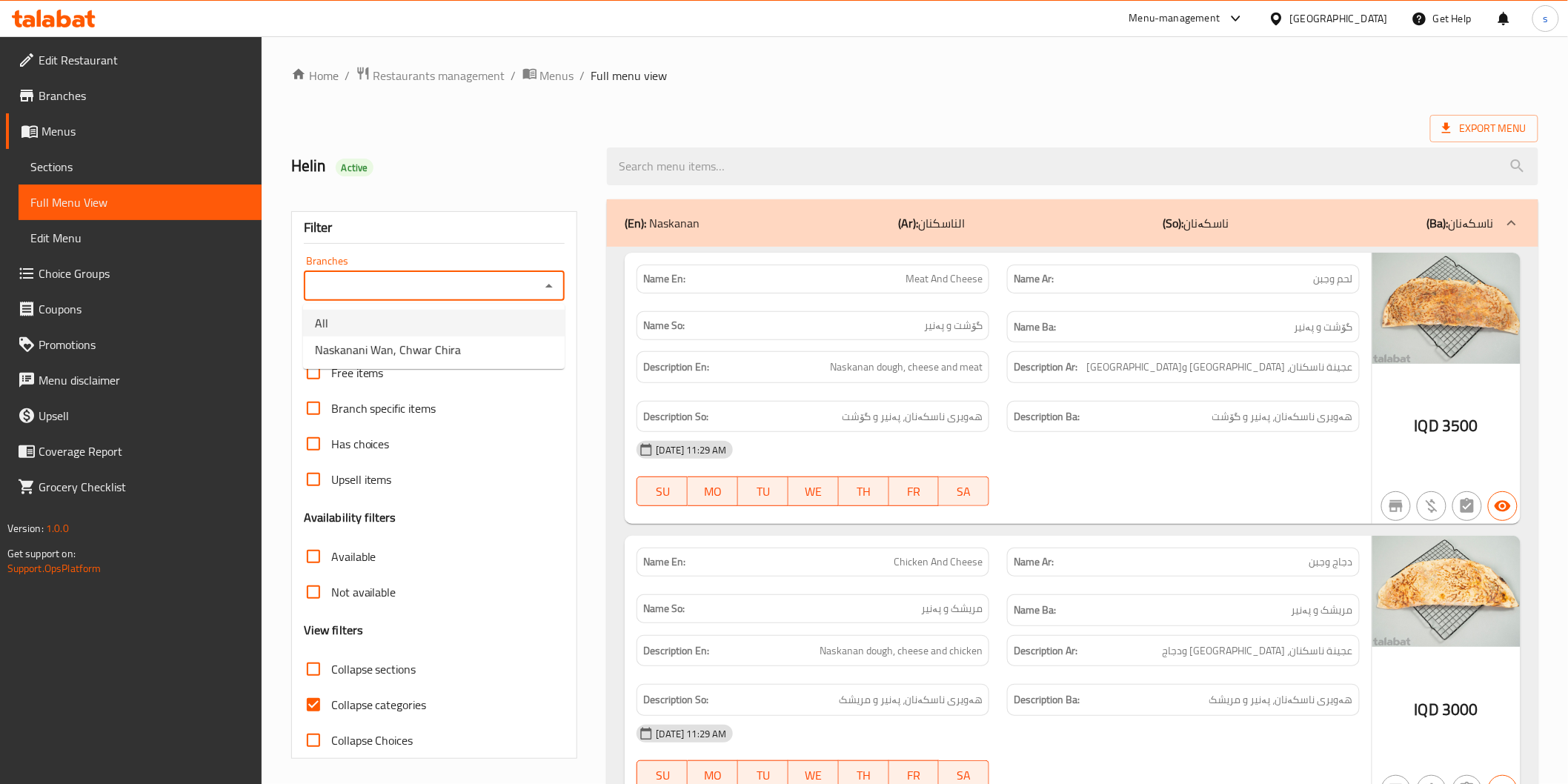
click at [458, 339] on li "Naskanani Wan, Chwar Chira" at bounding box center [434, 349] width 262 height 27
type input "Naskanani Wan, Chwar Chira"
click at [358, 699] on span "Collapse categories" at bounding box center [378, 704] width 96 height 18
click at [331, 699] on input "Collapse categories" at bounding box center [313, 704] width 35 height 35
checkbox input "false"
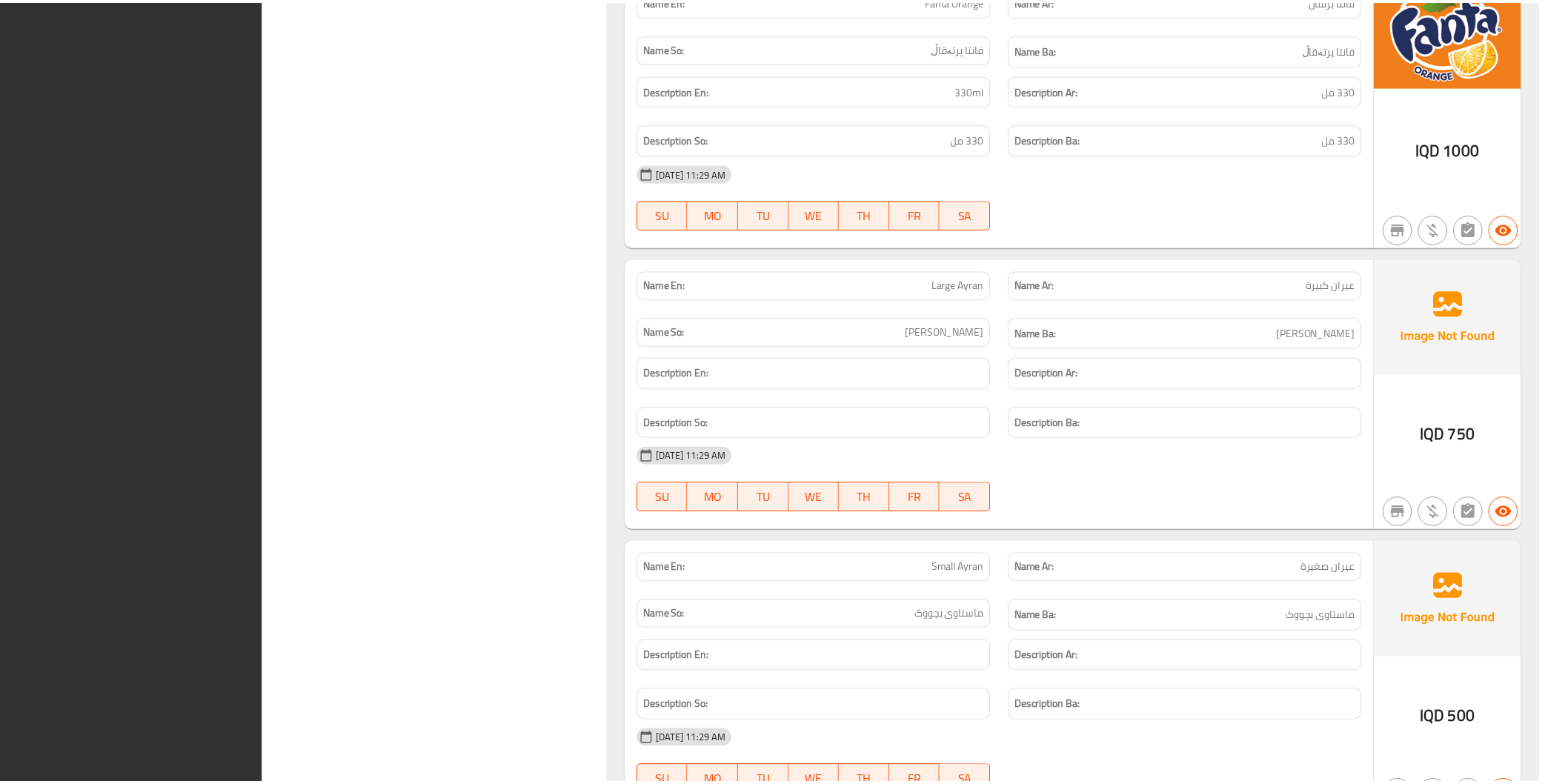
scroll to position [7996, 0]
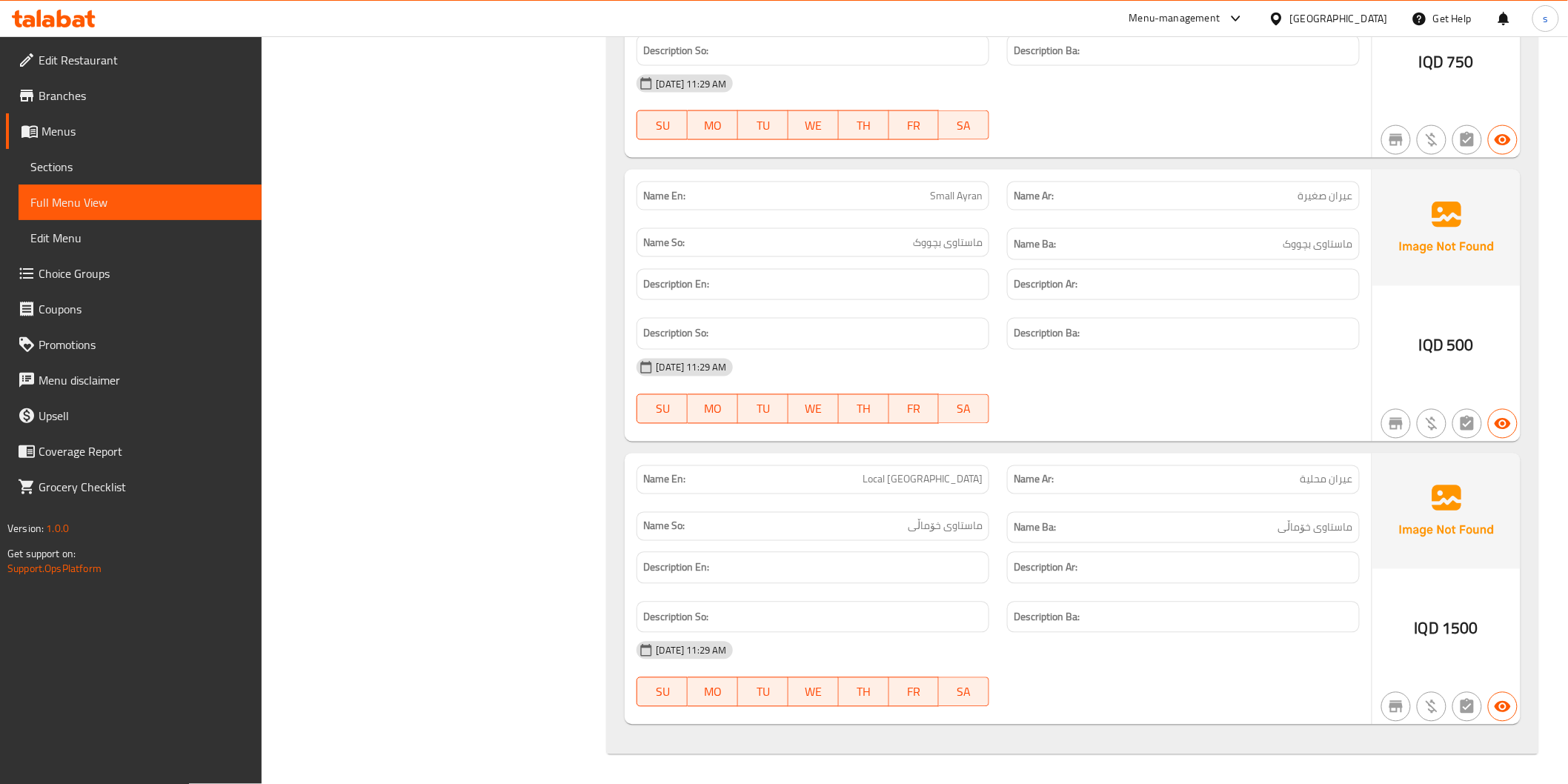
click at [77, 11] on icon at bounding box center [53, 19] width 84 height 18
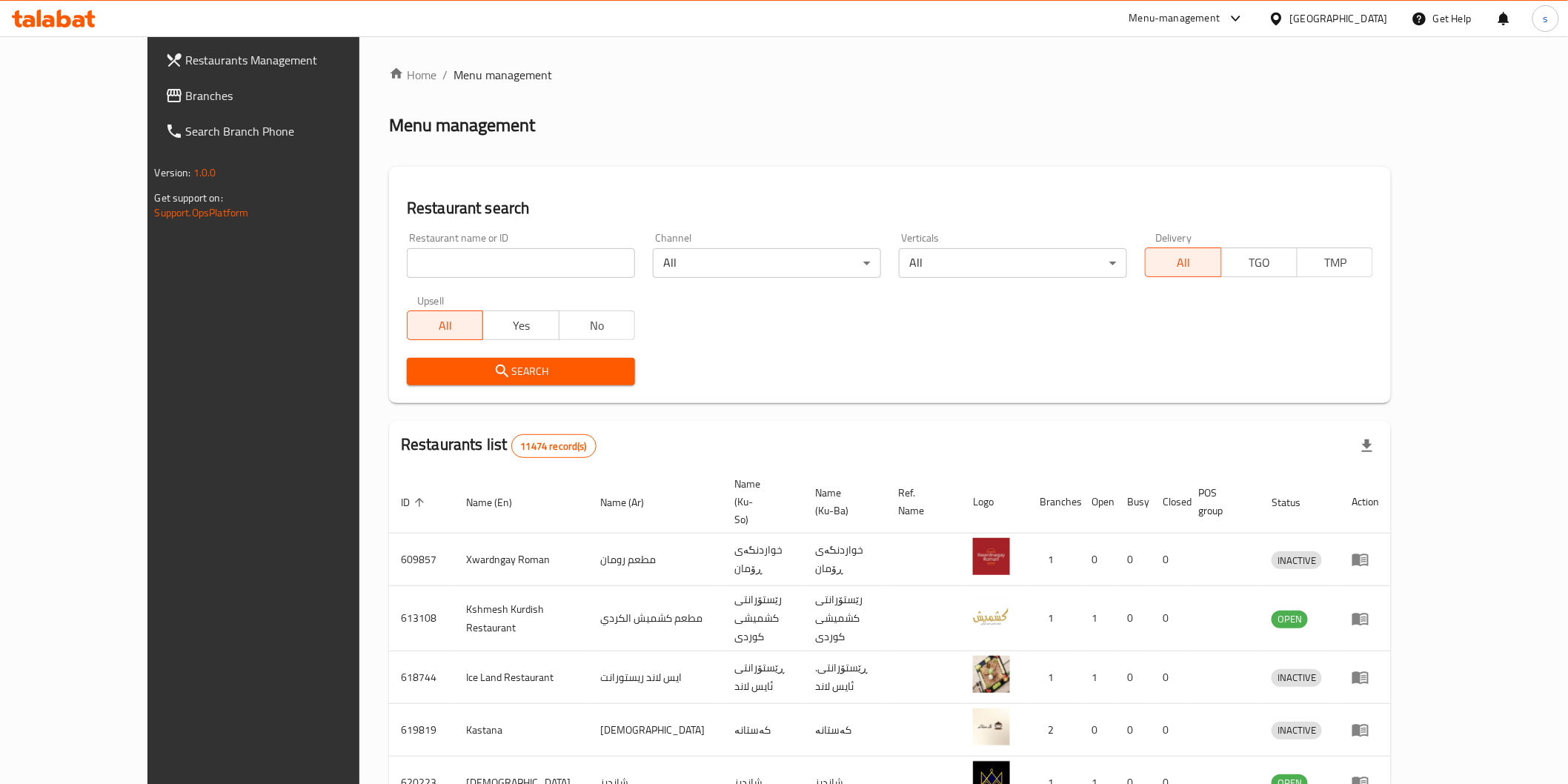
click at [473, 255] on input "search" at bounding box center [521, 263] width 229 height 30
paste input "Bita Kunafa & Crepe"
type input "Bita Kunafa & Crepe"
click button "Search" at bounding box center [521, 371] width 229 height 28
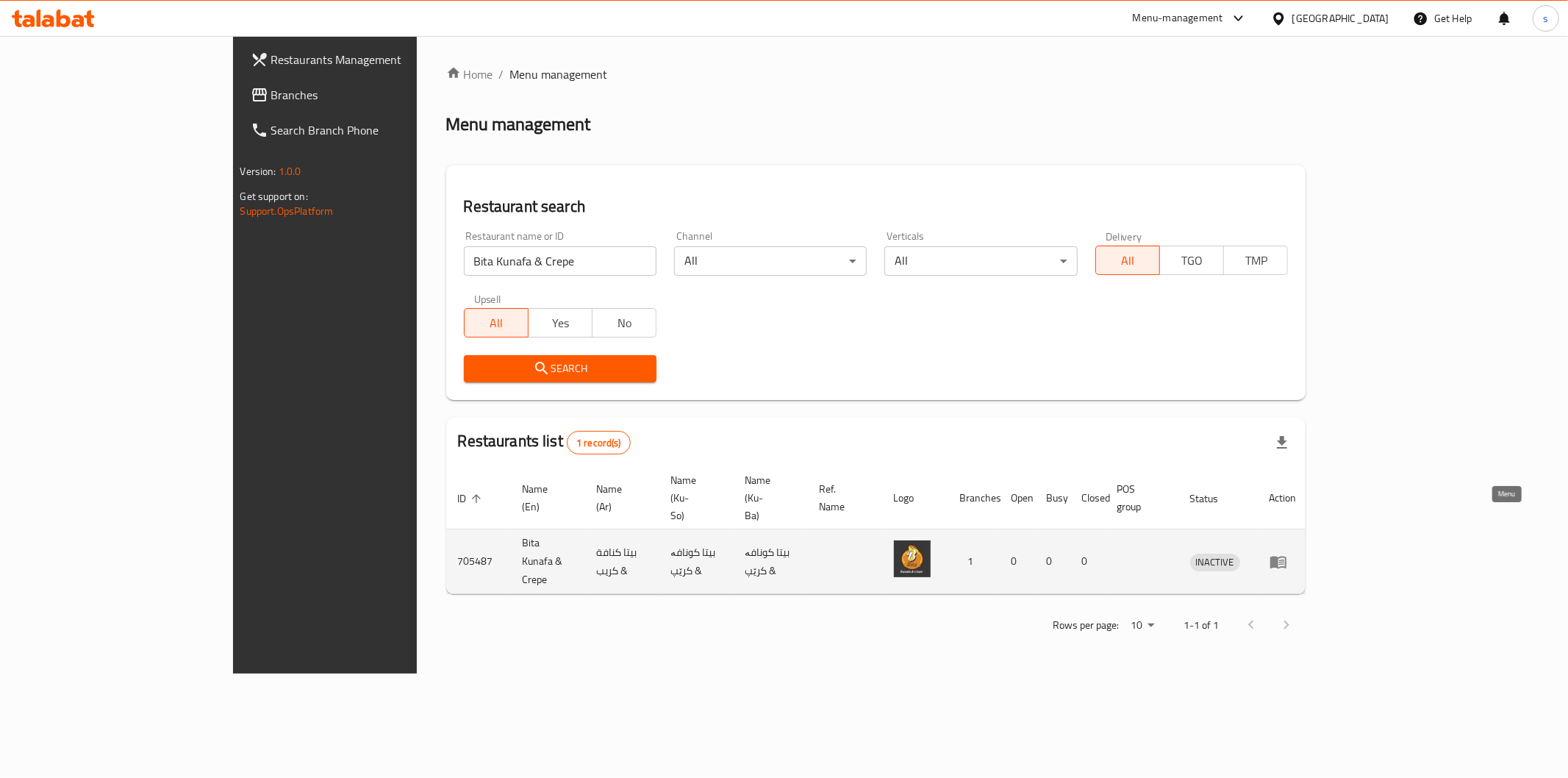
click at [1297, 553] on link "enhanced table" at bounding box center [1284, 562] width 27 height 18
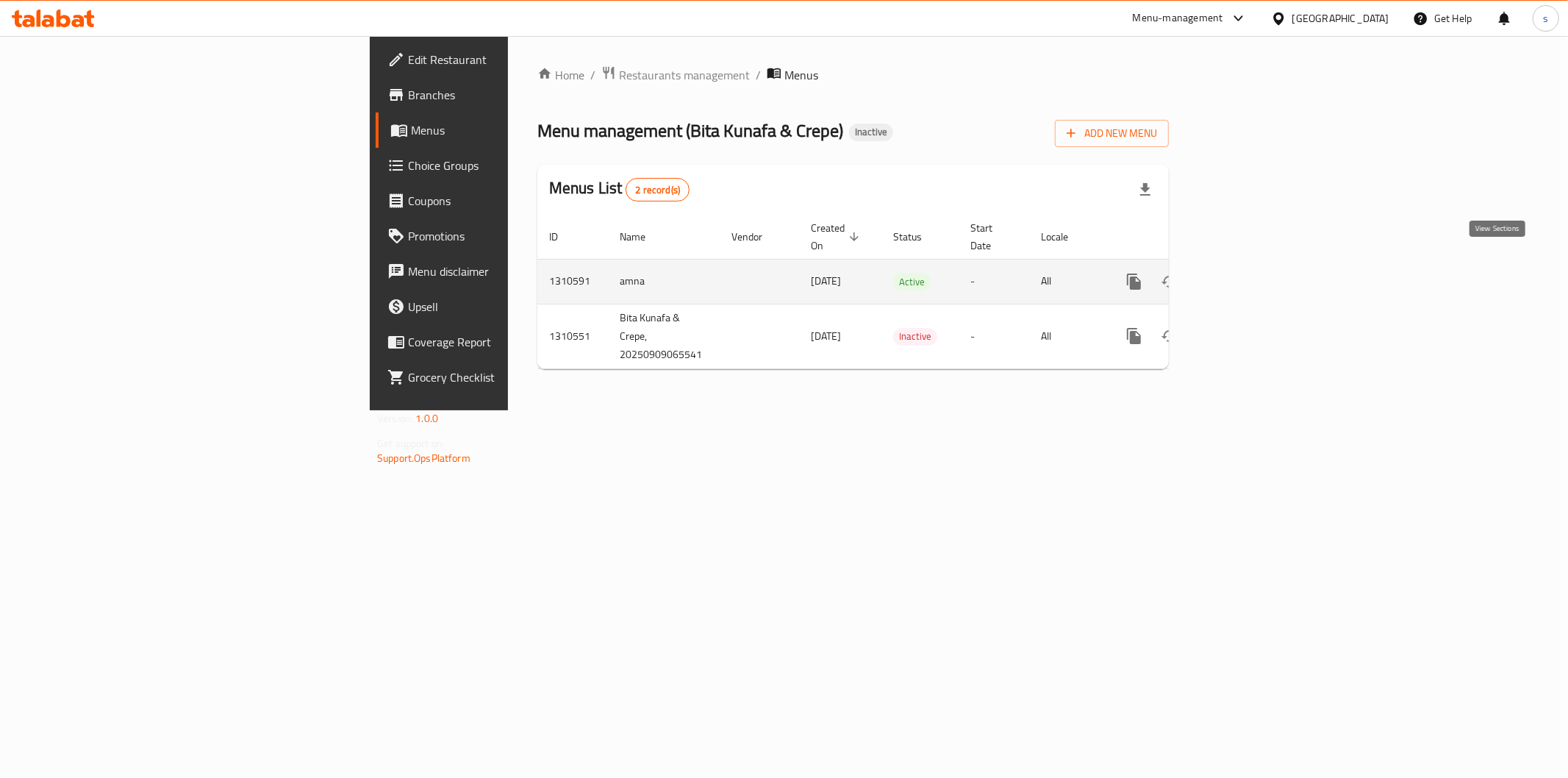
click at [1249, 273] on icon "enhanced table" at bounding box center [1241, 281] width 18 height 18
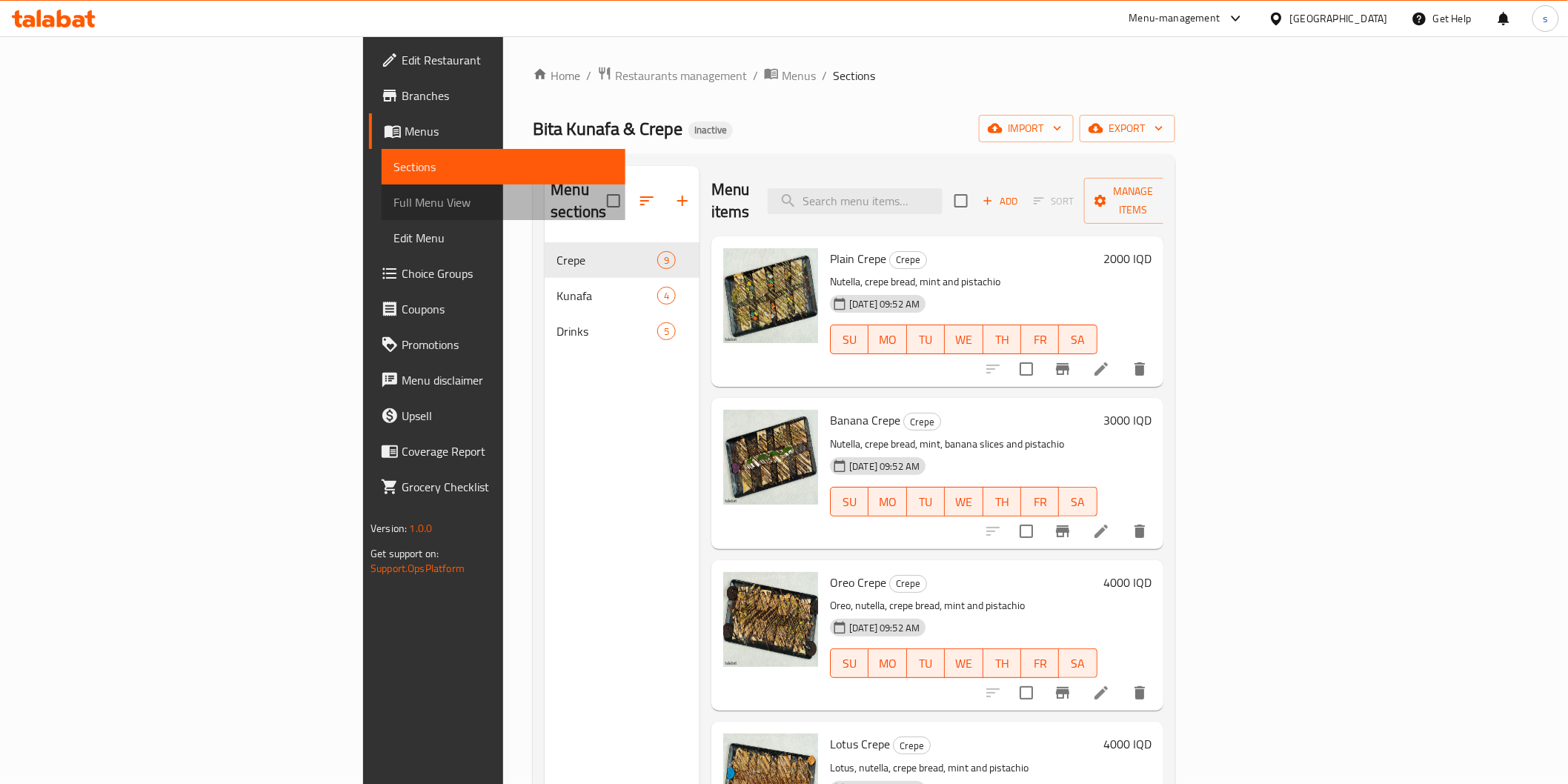
click at [393, 194] on span "Full Menu View" at bounding box center [502, 202] width 220 height 18
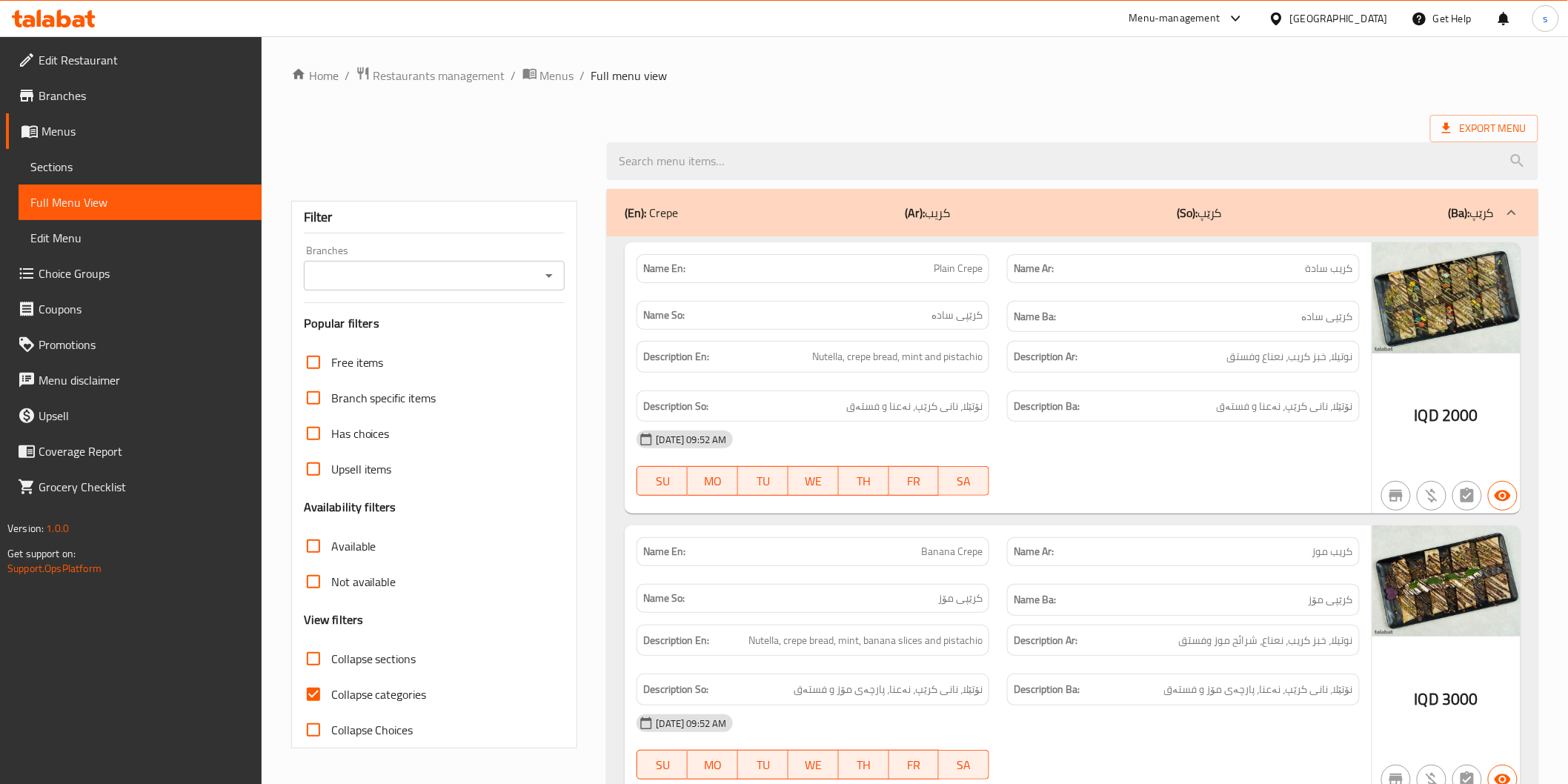
click at [554, 280] on icon "Open" at bounding box center [549, 276] width 18 height 18
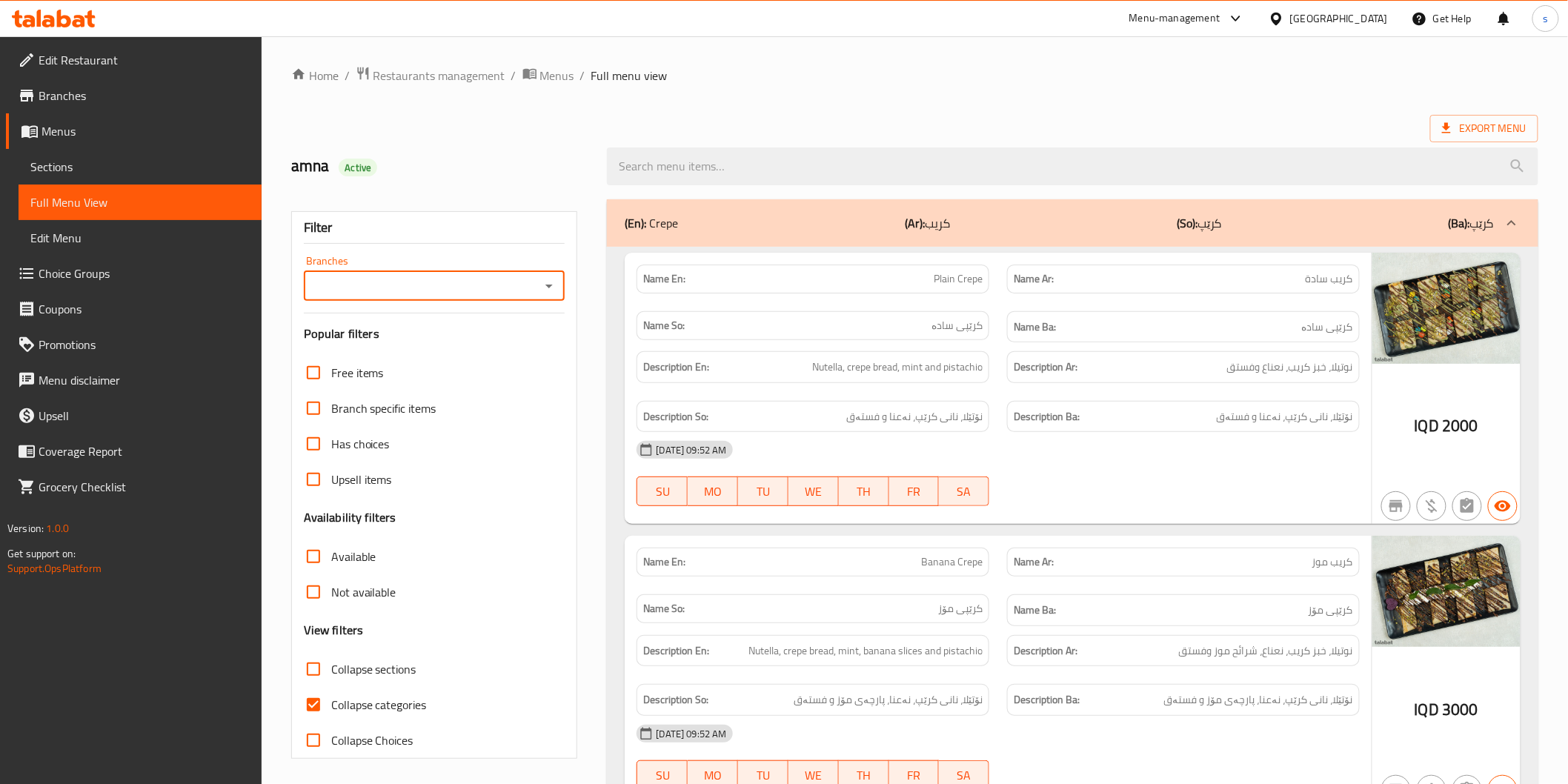
click at [534, 291] on input "Branches" at bounding box center [423, 286] width 229 height 21
click at [477, 345] on li "Bita Kunafa & Crepe, Qrga" at bounding box center [434, 349] width 262 height 27
type input "Bita Kunafa & Crepe, Qrga"
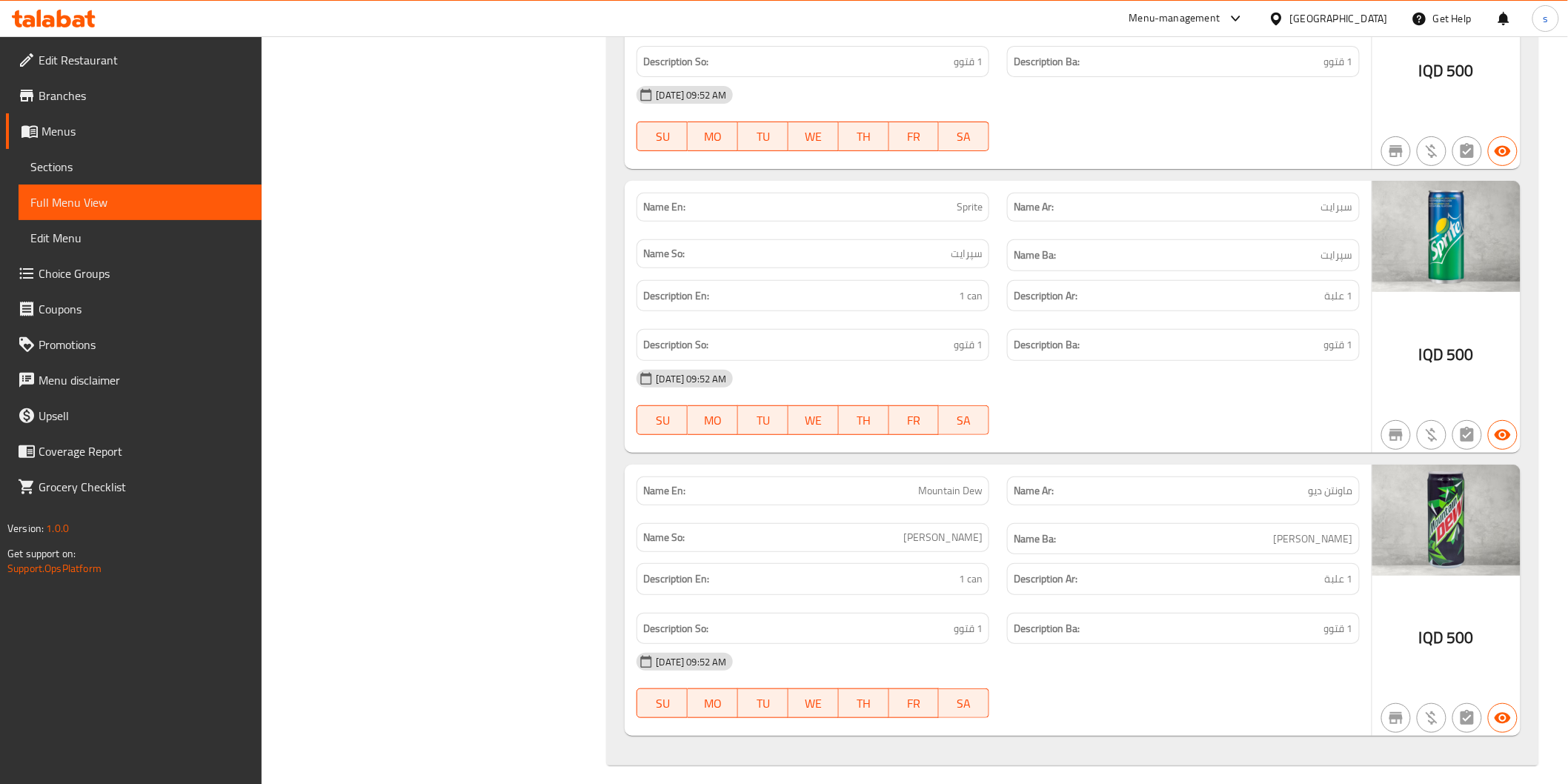
scroll to position [4826, 0]
click at [1058, 476] on div "Name Ar: ماونتن ديو" at bounding box center [1183, 490] width 353 height 29
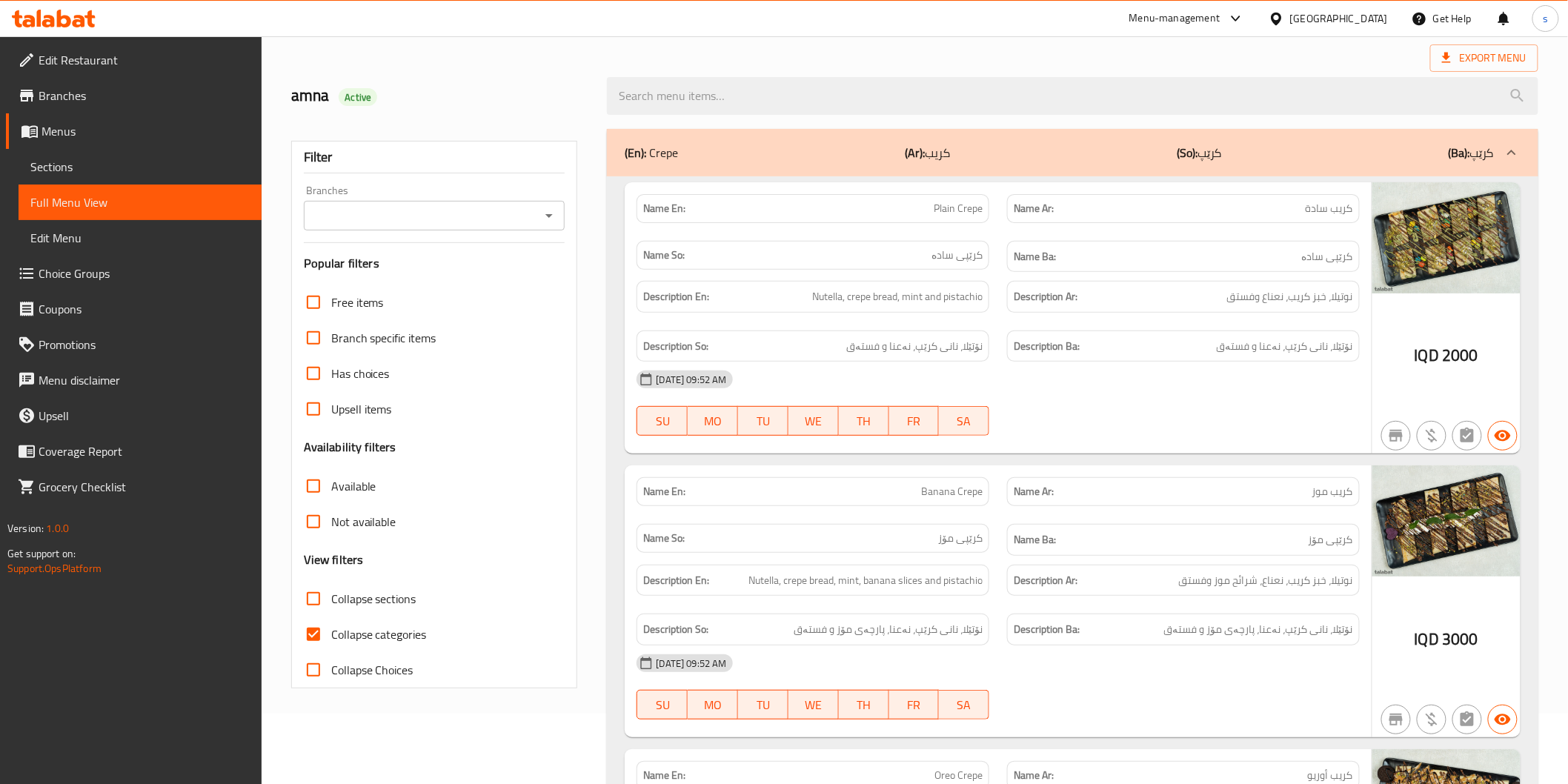
scroll to position [164, 0]
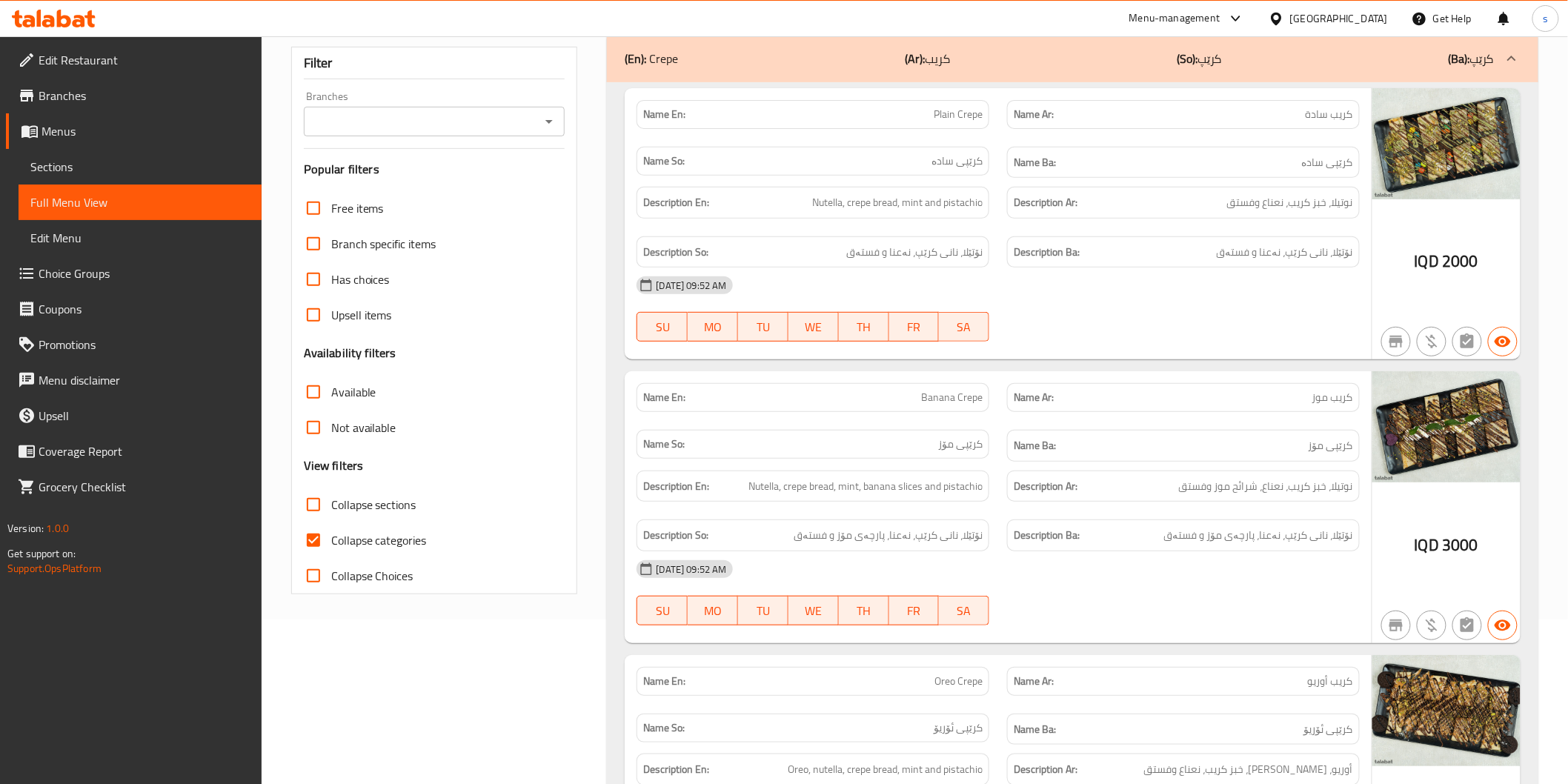
click at [368, 546] on span "Collapse categories" at bounding box center [378, 540] width 96 height 18
click at [331, 546] on input "Collapse categories" at bounding box center [313, 540] width 35 height 35
checkbox input "false"
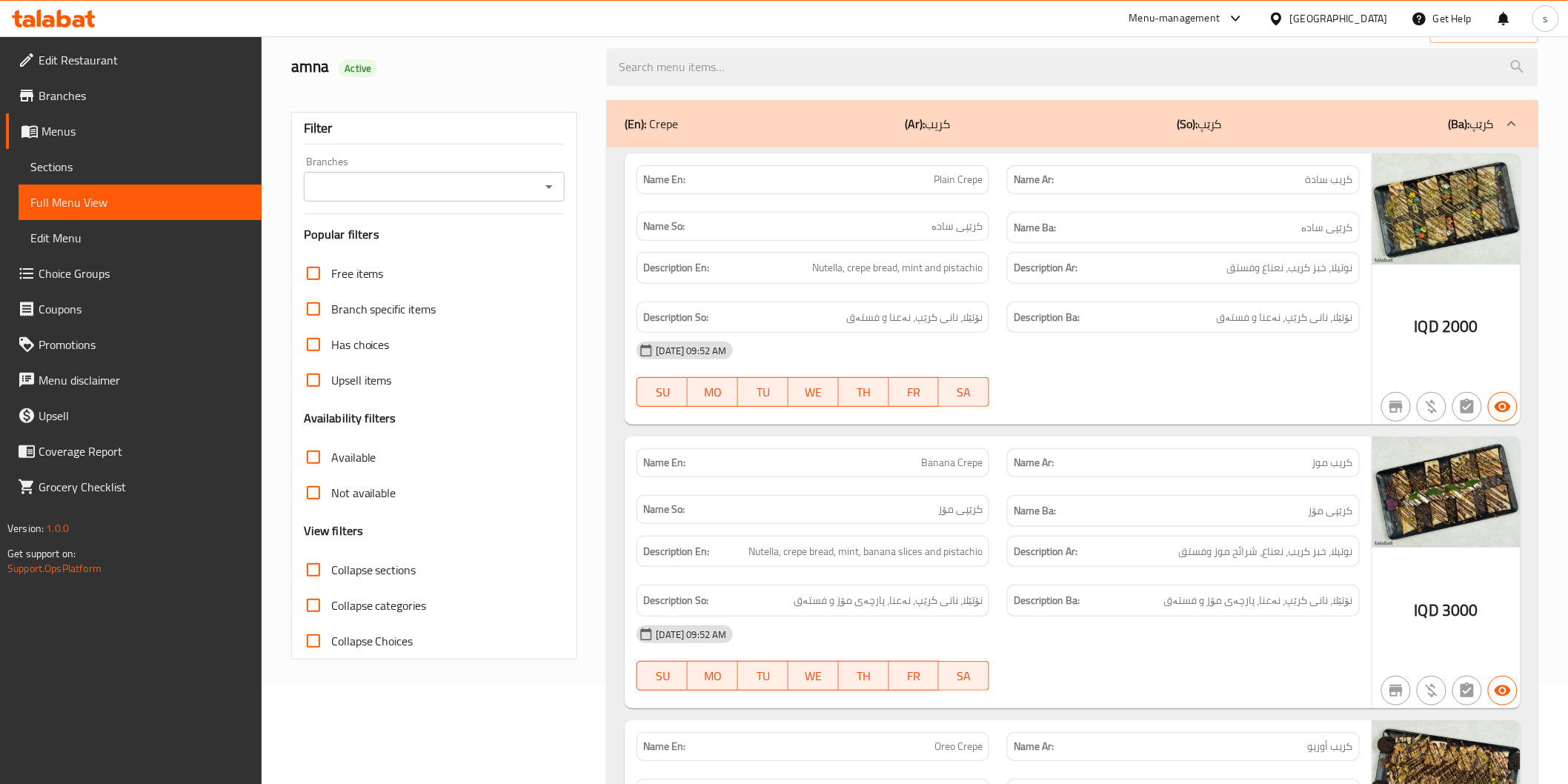
scroll to position [0, 0]
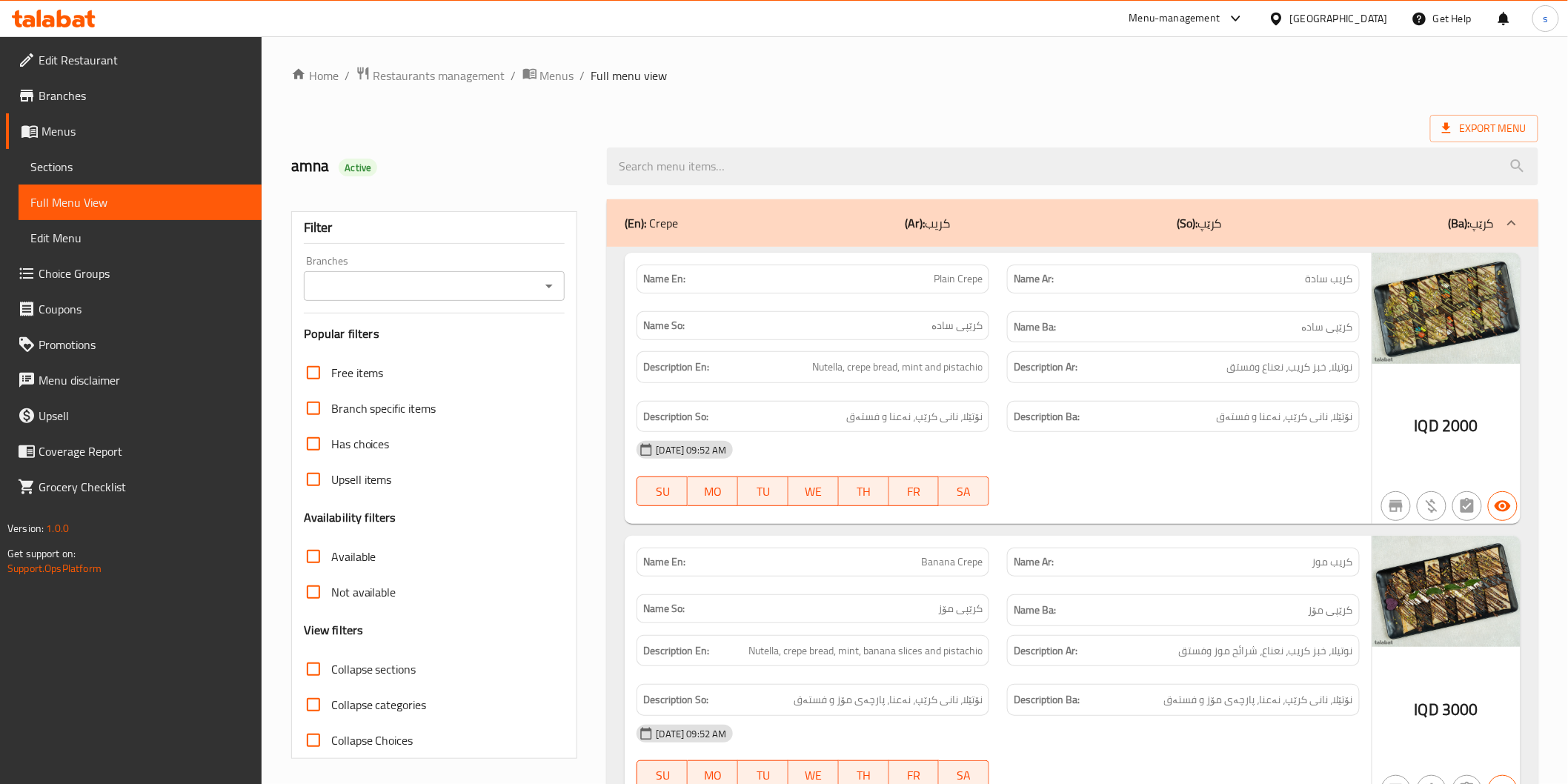
click at [468, 294] on input "Branches" at bounding box center [423, 286] width 229 height 21
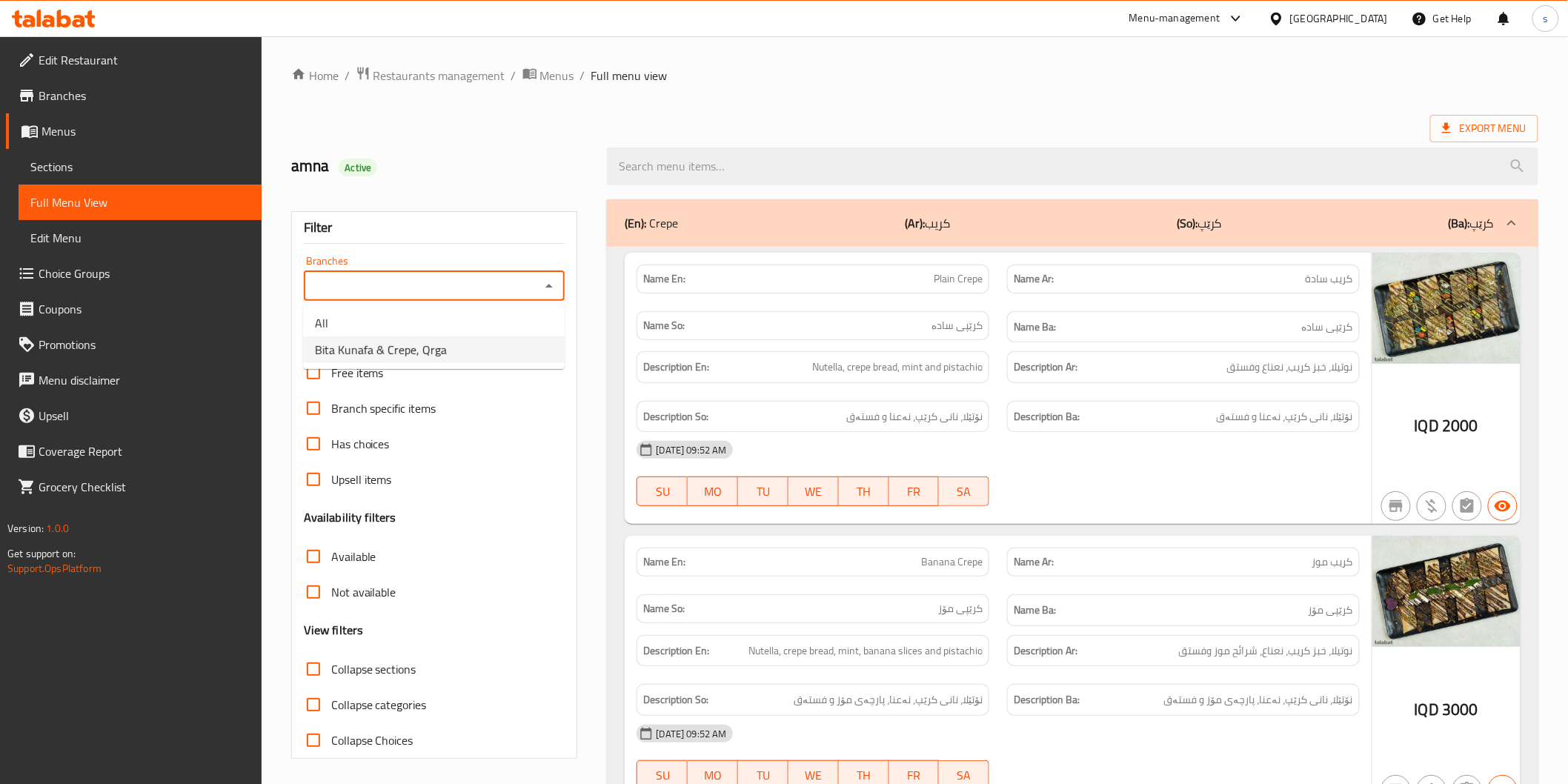
click at [454, 337] on li "Bita Kunafa & Crepe, Qrga" at bounding box center [434, 349] width 262 height 27
type input "Bita Kunafa & Crepe, Qrga"
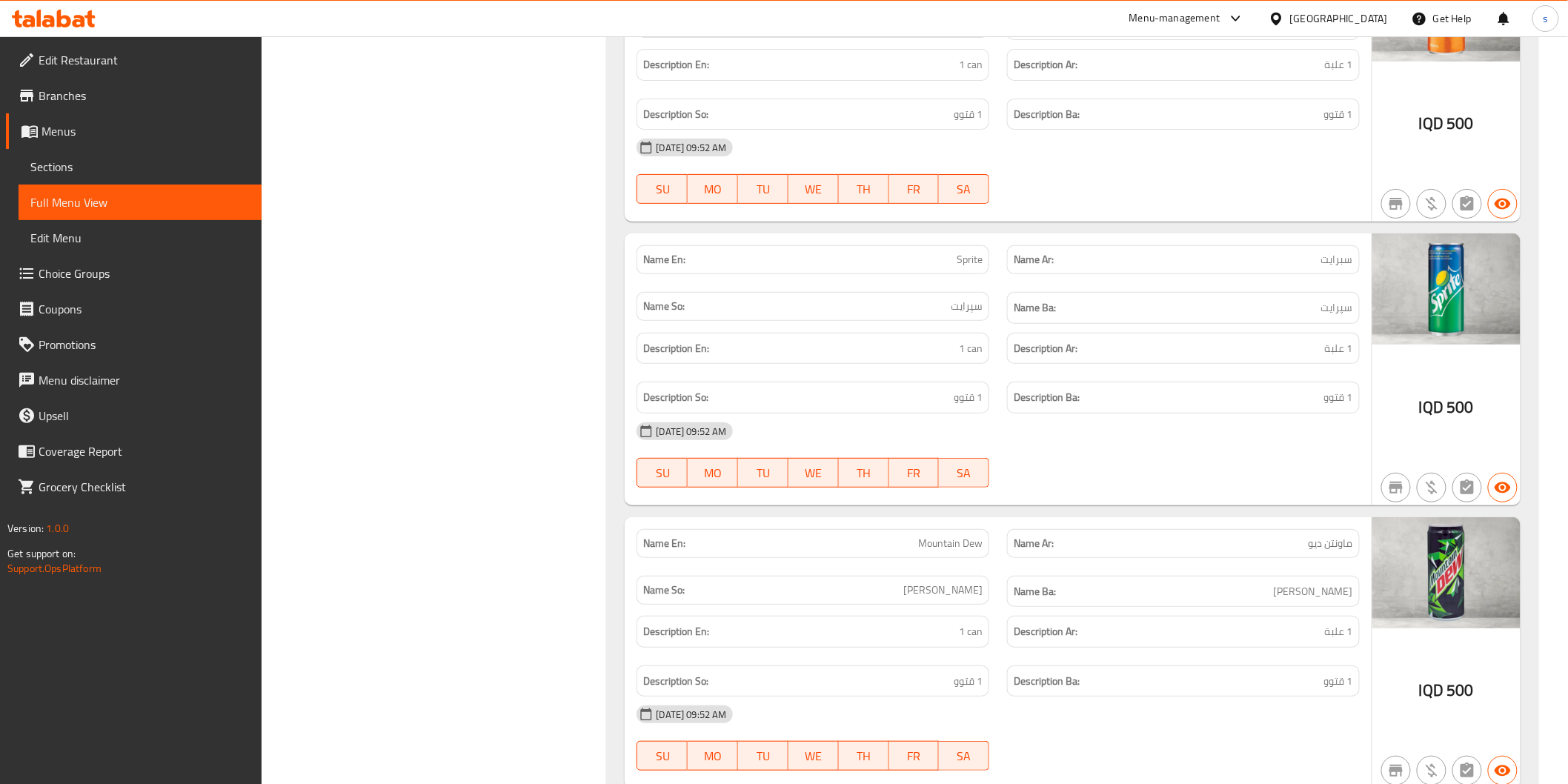
scroll to position [4744, 0]
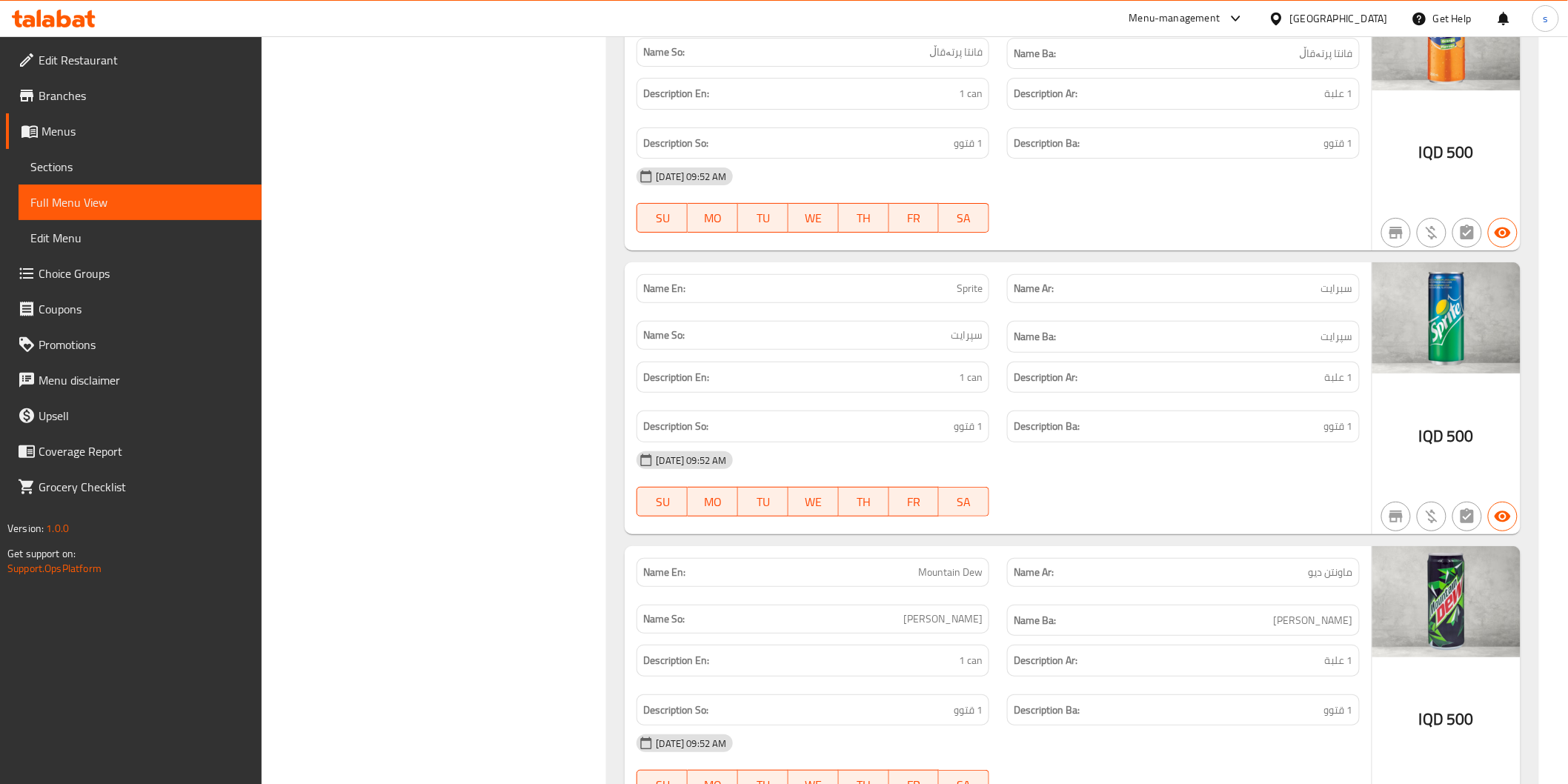
click at [42, 10] on icon at bounding box center [53, 19] width 84 height 18
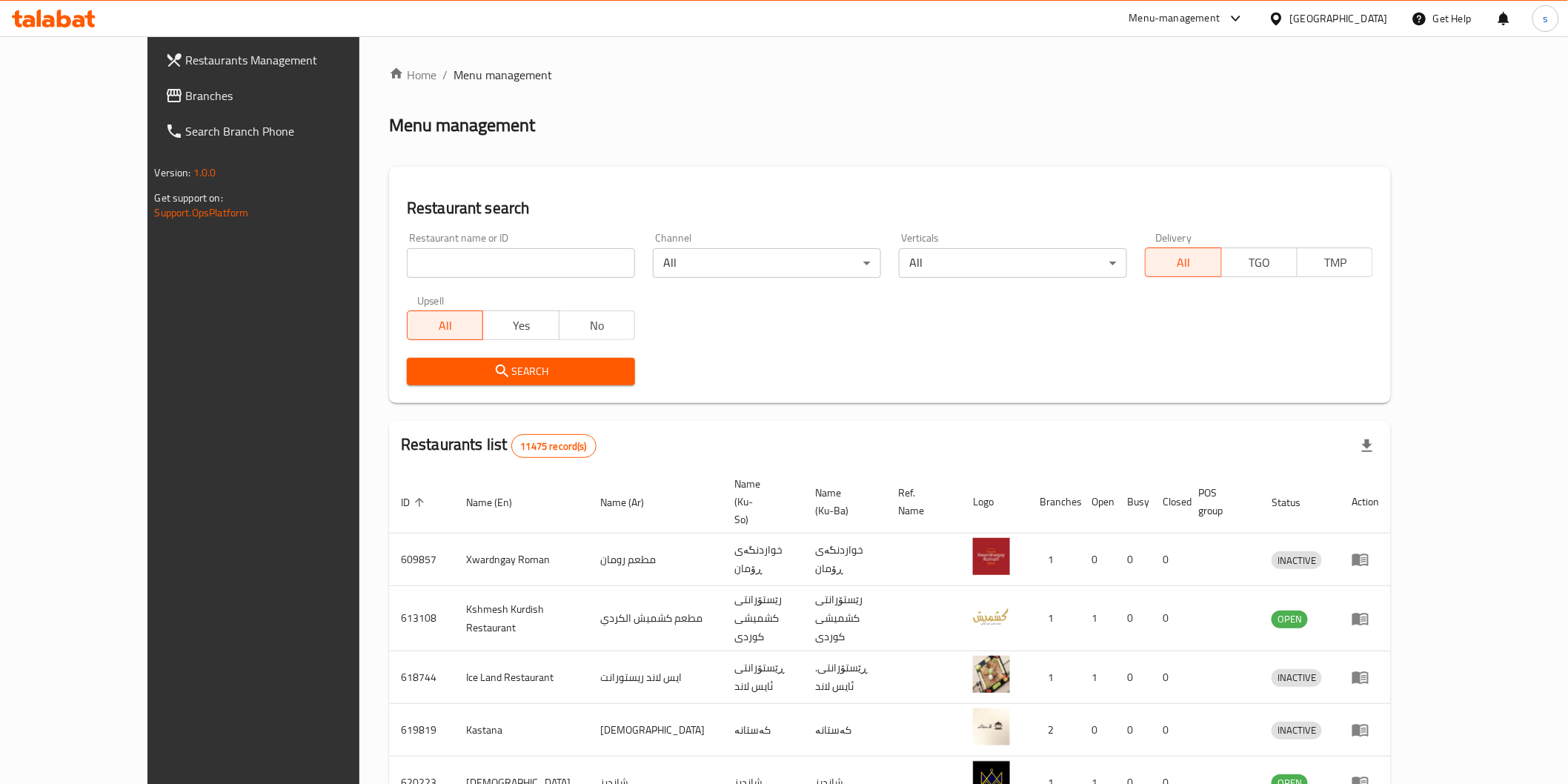
click at [186, 89] on span "Branches" at bounding box center [292, 96] width 211 height 18
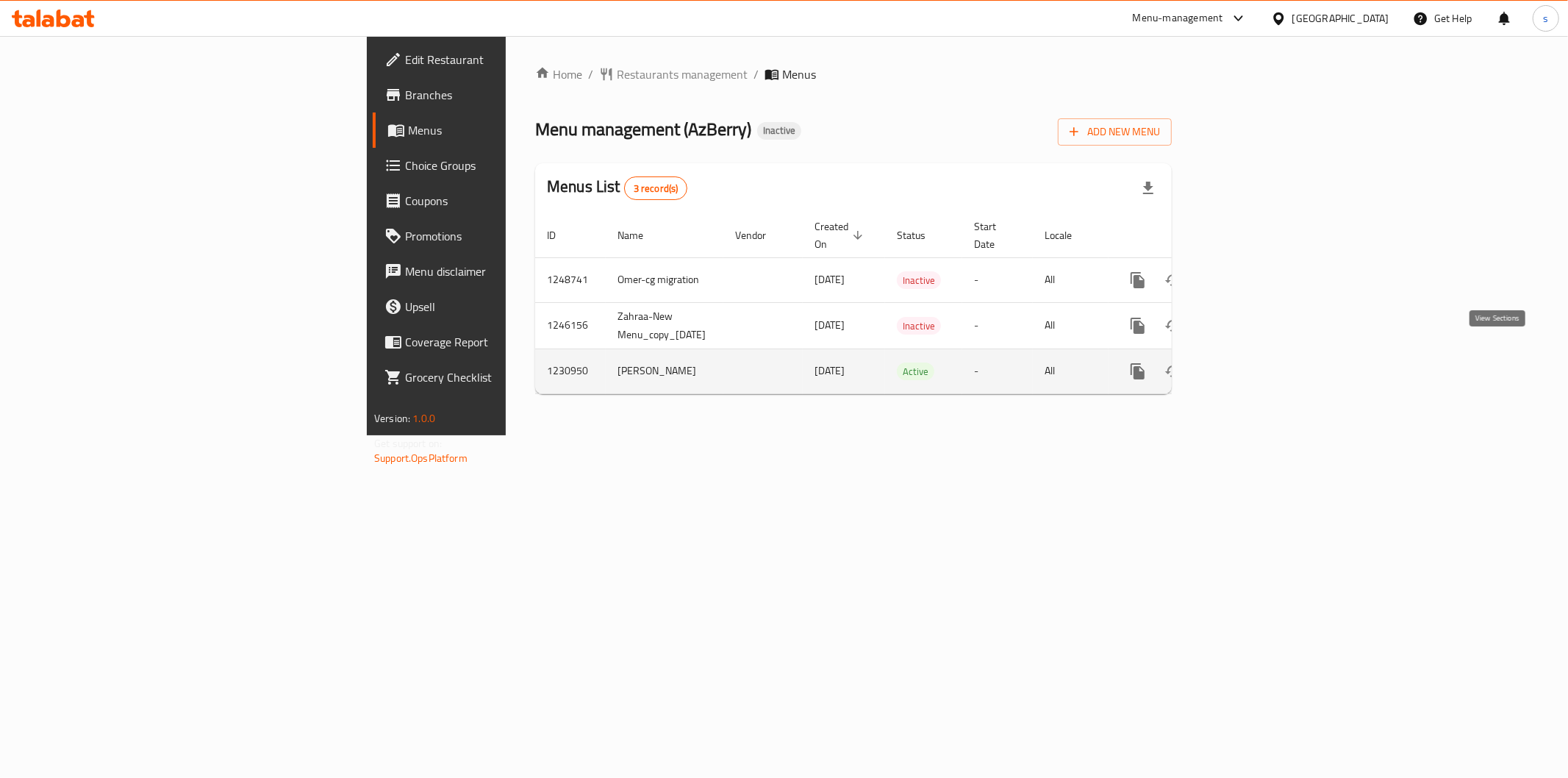
click at [1250, 365] on icon "enhanced table" at bounding box center [1244, 371] width 14 height 14
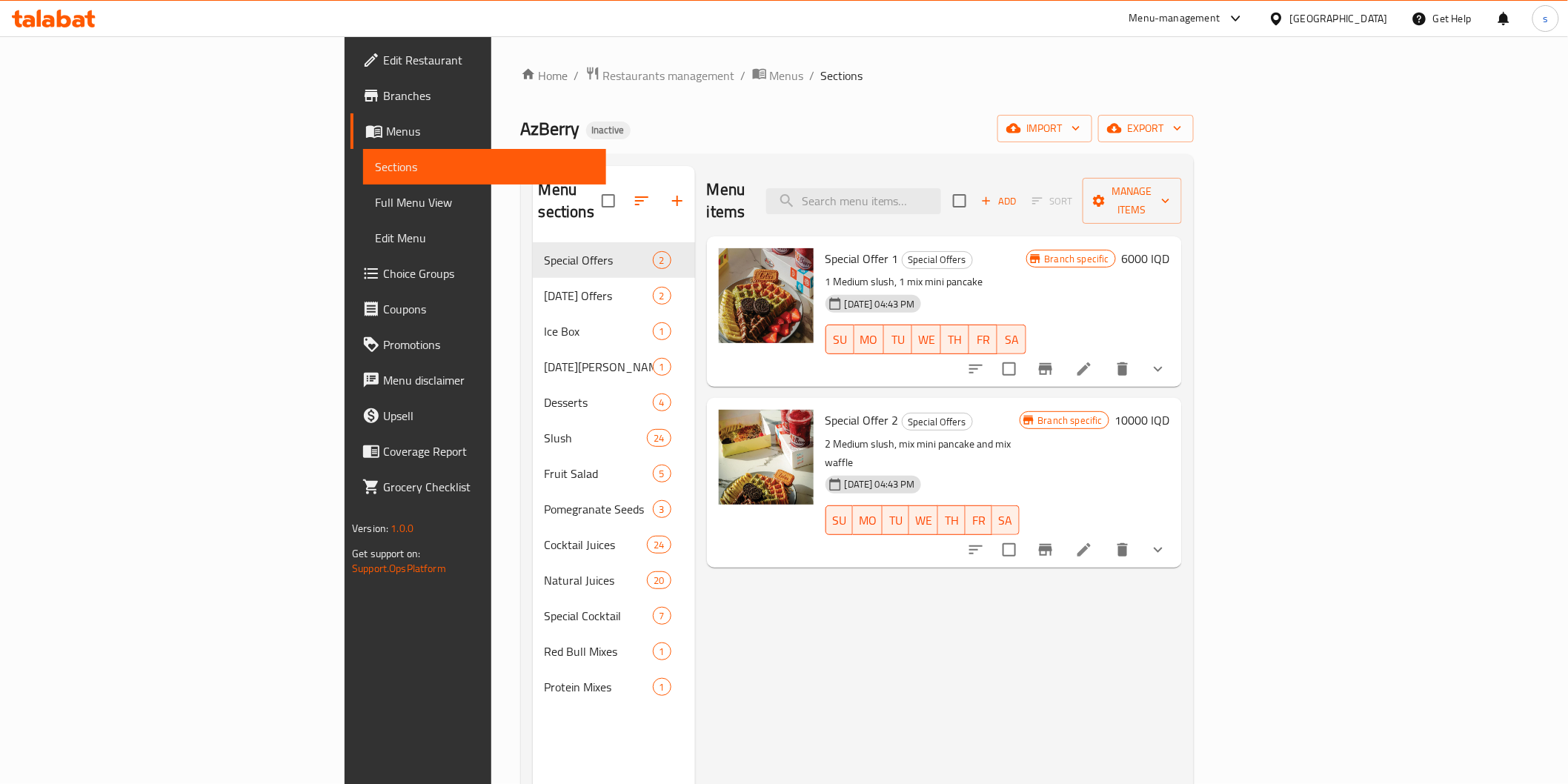
scroll to position [82, 0]
